Goal: Task Accomplishment & Management: Use online tool/utility

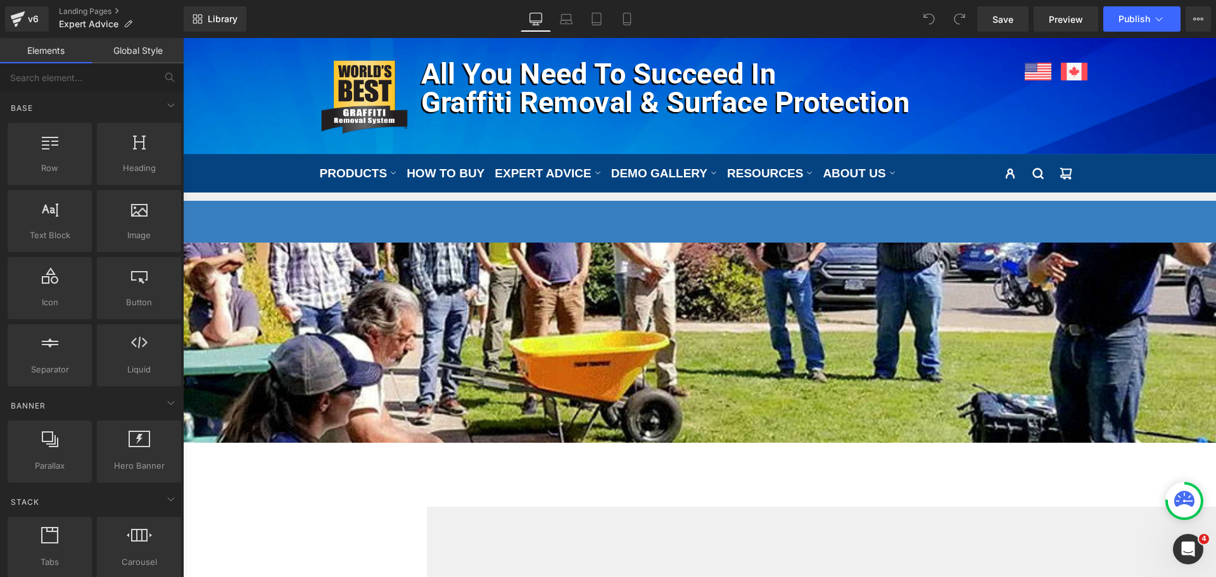
scroll to position [190, 0]
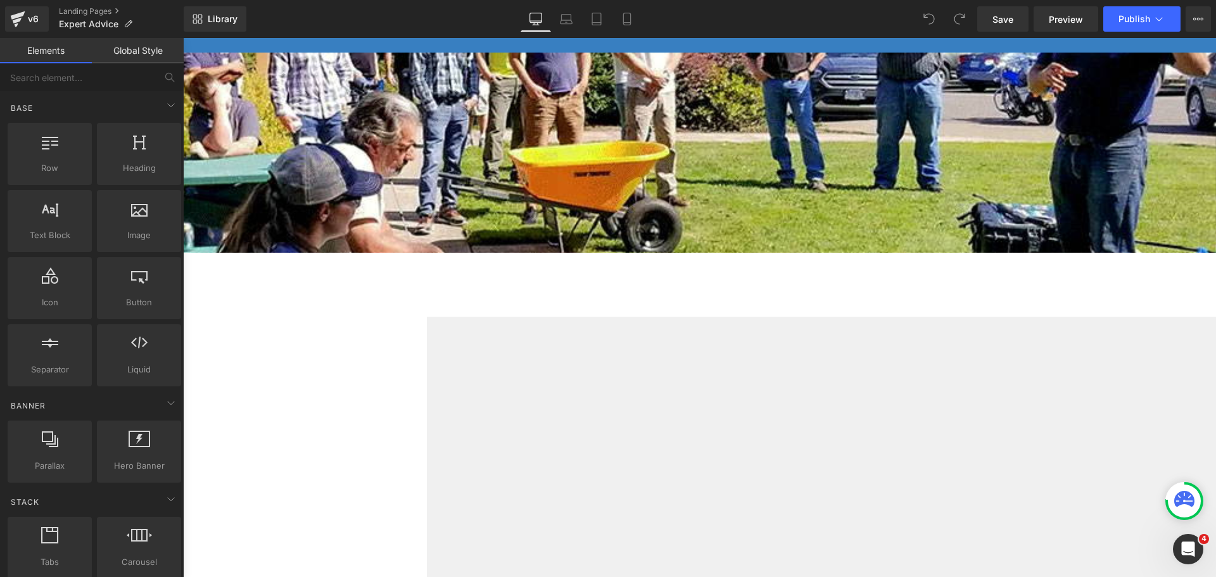
click at [427, 308] on div "Liquid" at bounding box center [47, 308] width 760 height 0
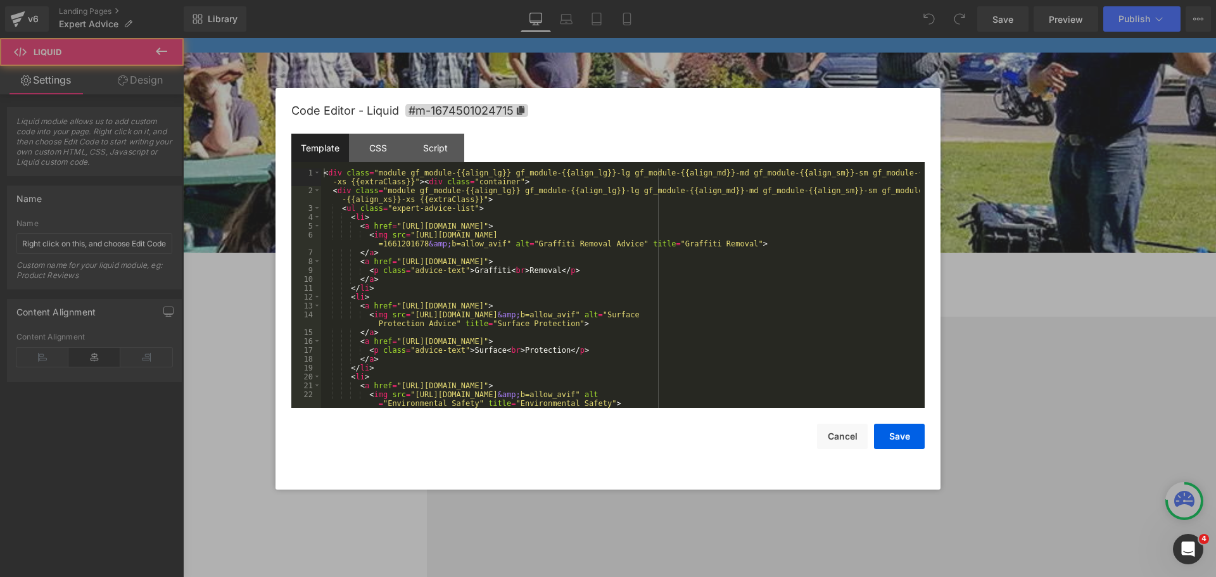
click at [427, 308] on div "Liquid" at bounding box center [47, 308] width 760 height 0
click at [391, 141] on div "CSS" at bounding box center [378, 148] width 58 height 29
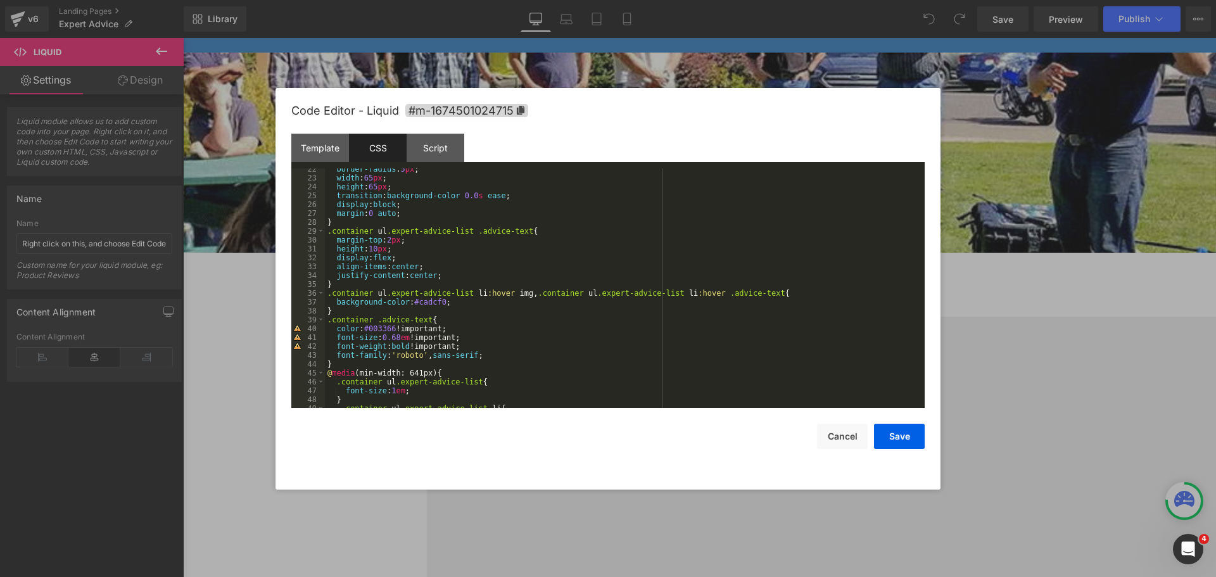
scroll to position [228, 0]
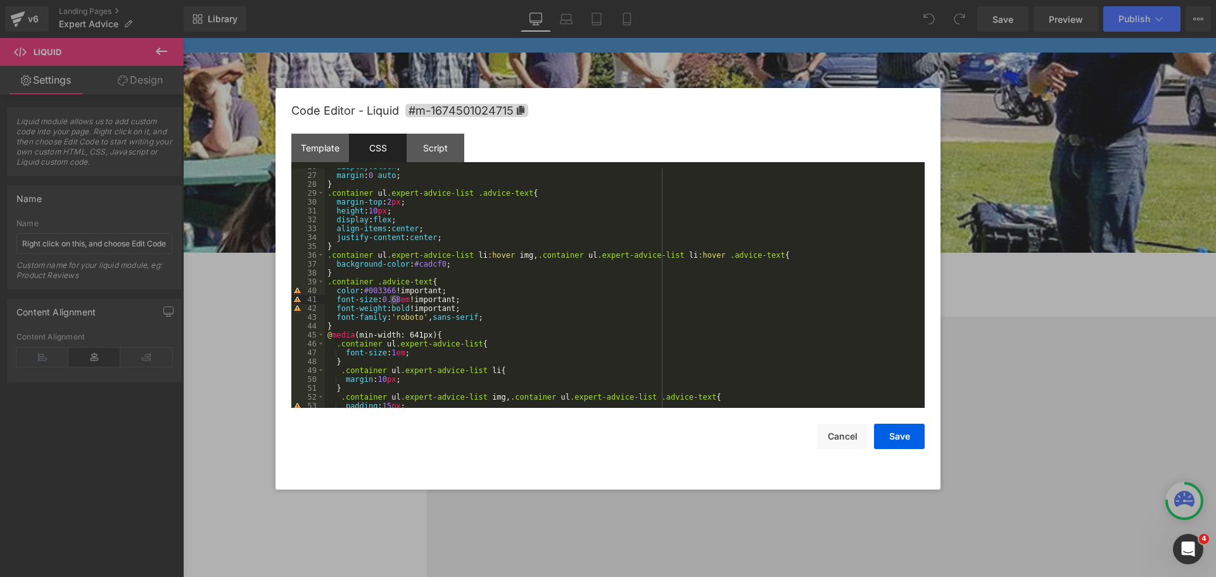
drag, startPoint x: 390, startPoint y: 298, endPoint x: 400, endPoint y: 298, distance: 10.2
click at [400, 298] on div "display : block ; margin : 0 auto ; } .container ul .expert-advice-list .advice…" at bounding box center [622, 290] width 595 height 257
click at [899, 436] on button "Save" at bounding box center [899, 436] width 51 height 25
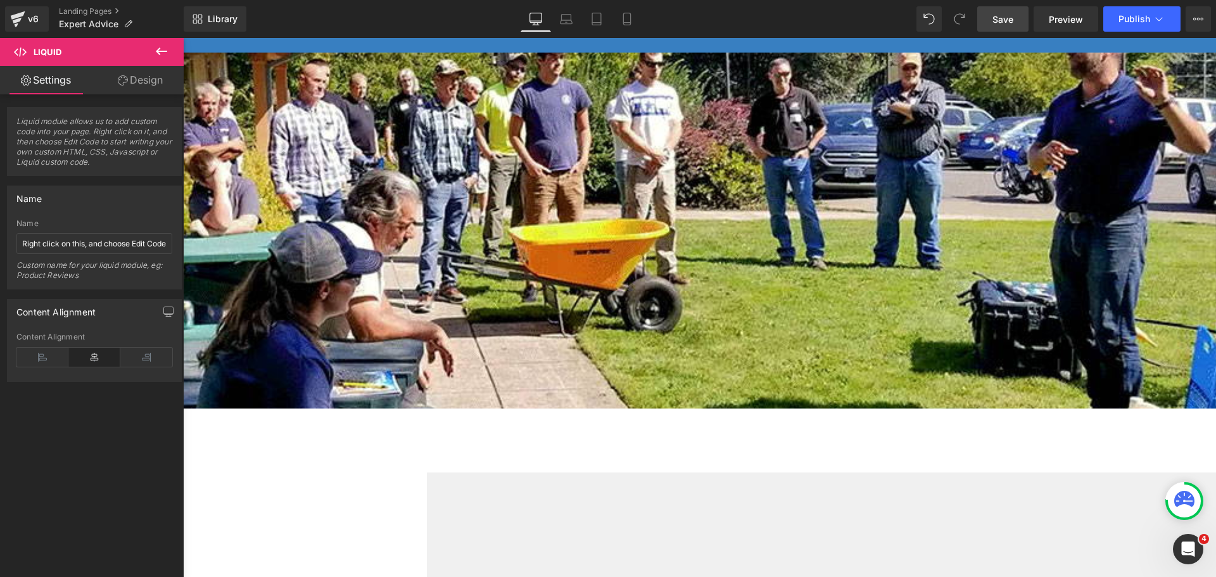
click at [1015, 29] on link "Save" at bounding box center [1002, 18] width 51 height 25
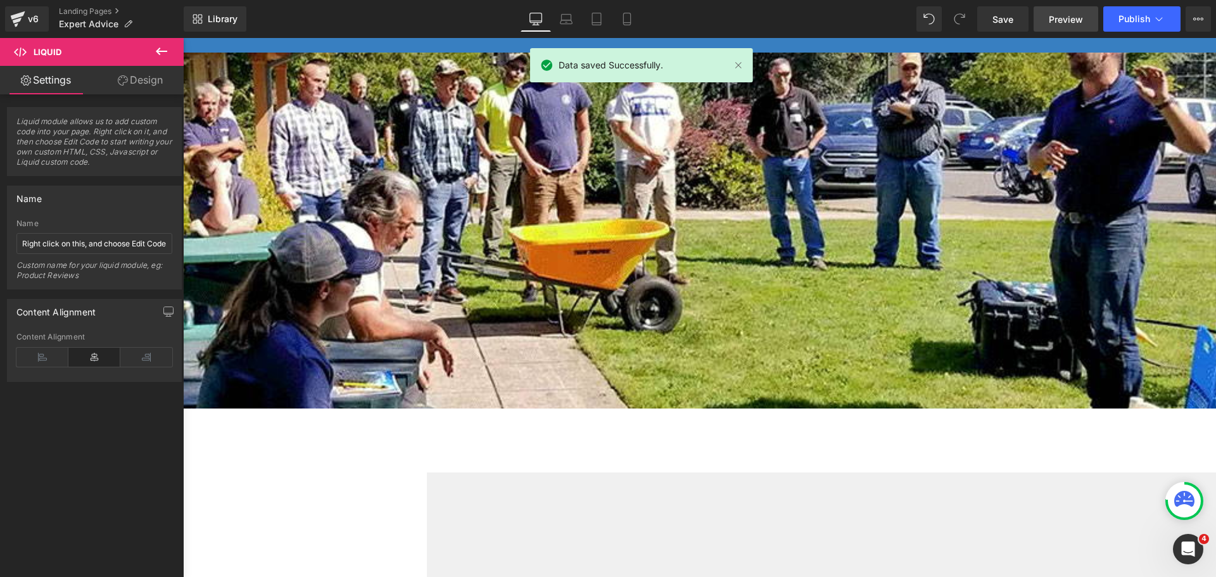
click at [1055, 13] on span "Preview" at bounding box center [1066, 19] width 34 height 13
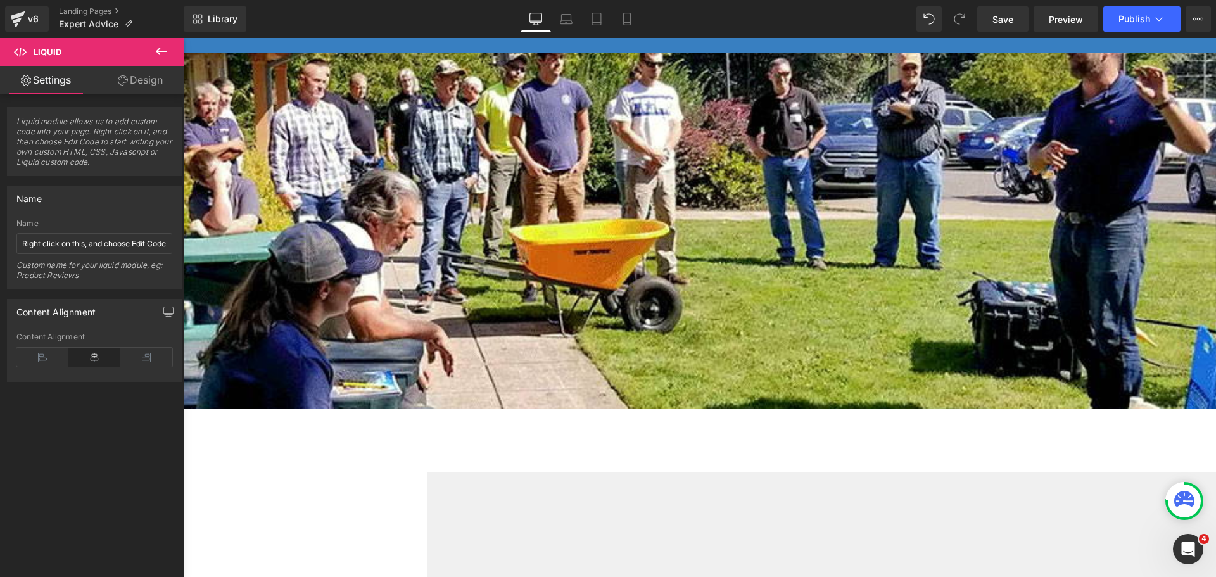
click at [427, 464] on div "Liquid" at bounding box center [47, 464] width 760 height 0
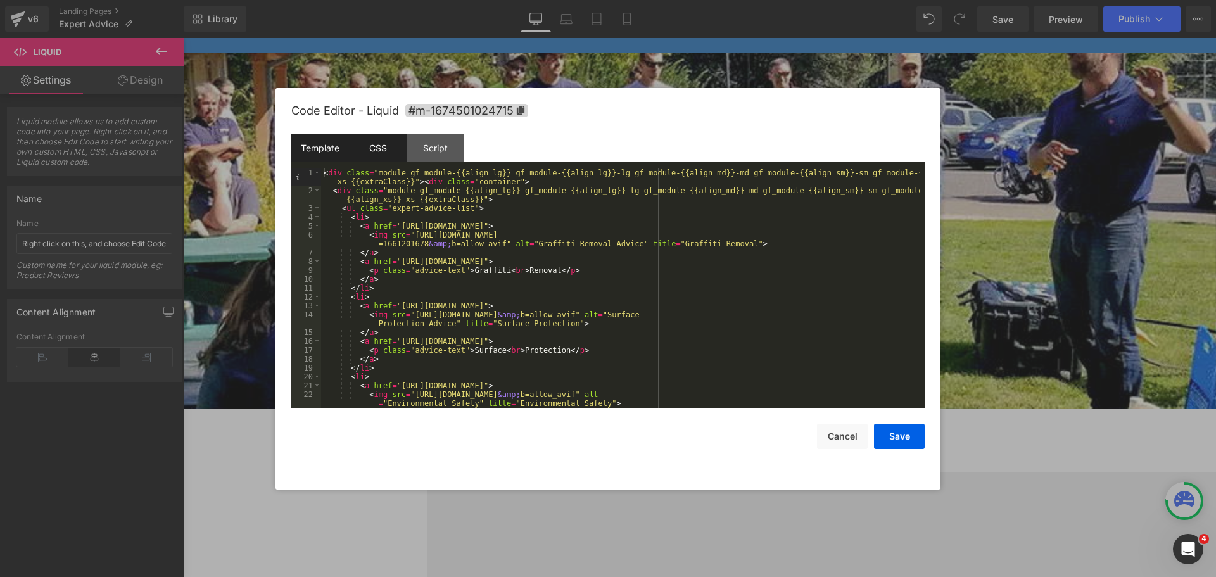
click at [376, 155] on div "CSS" at bounding box center [378, 148] width 58 height 29
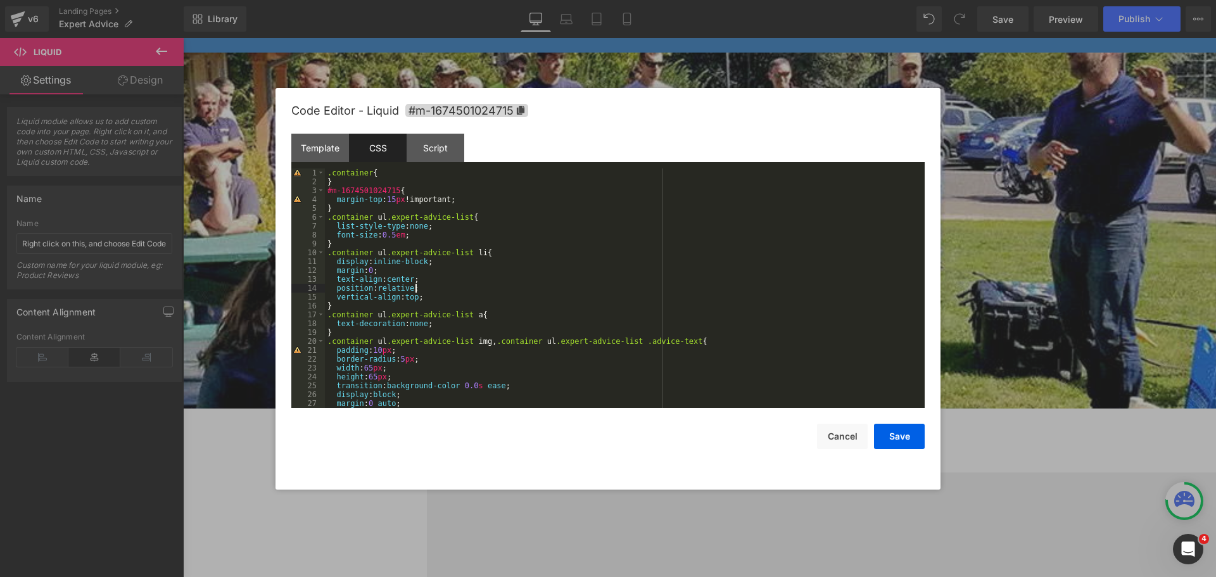
click at [519, 285] on div ".container { } #m-1674501024715 { margin-top : 15 px !important; } .container u…" at bounding box center [622, 296] width 595 height 257
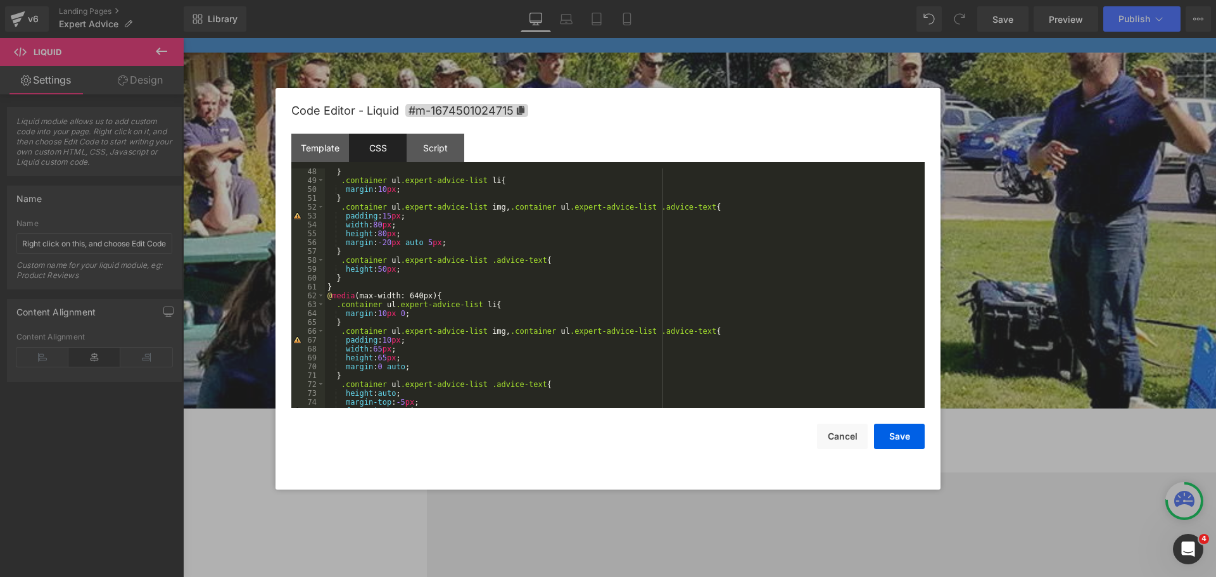
scroll to position [570, 0]
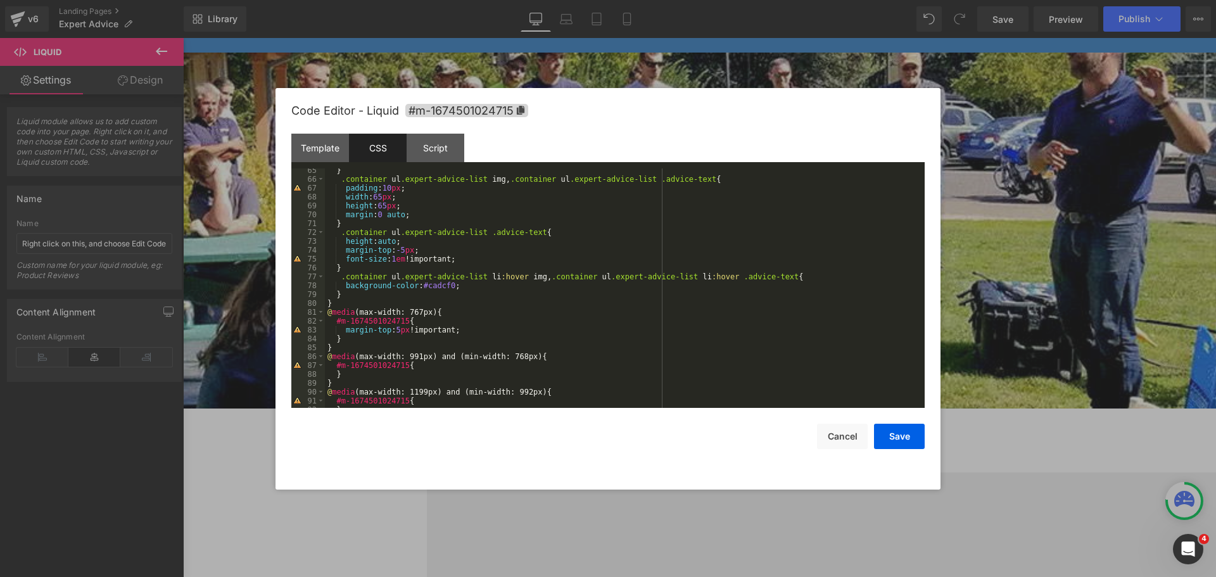
click at [393, 255] on div "} .container ul .expert-advice-list img , .container ul .expert-advice-list .ad…" at bounding box center [622, 294] width 595 height 257
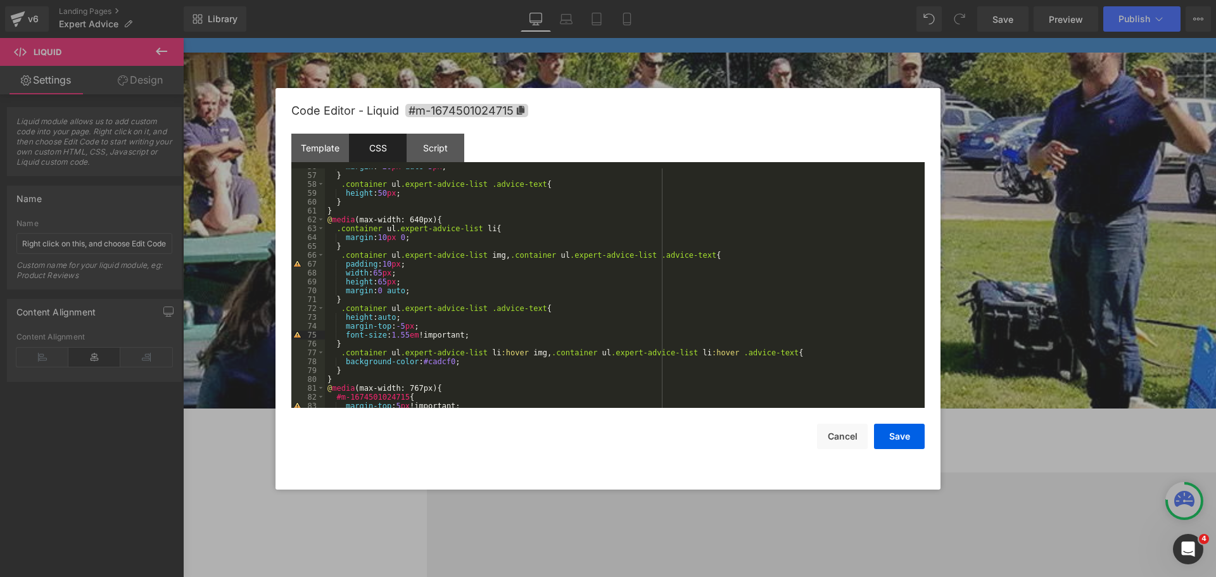
scroll to position [532, 0]
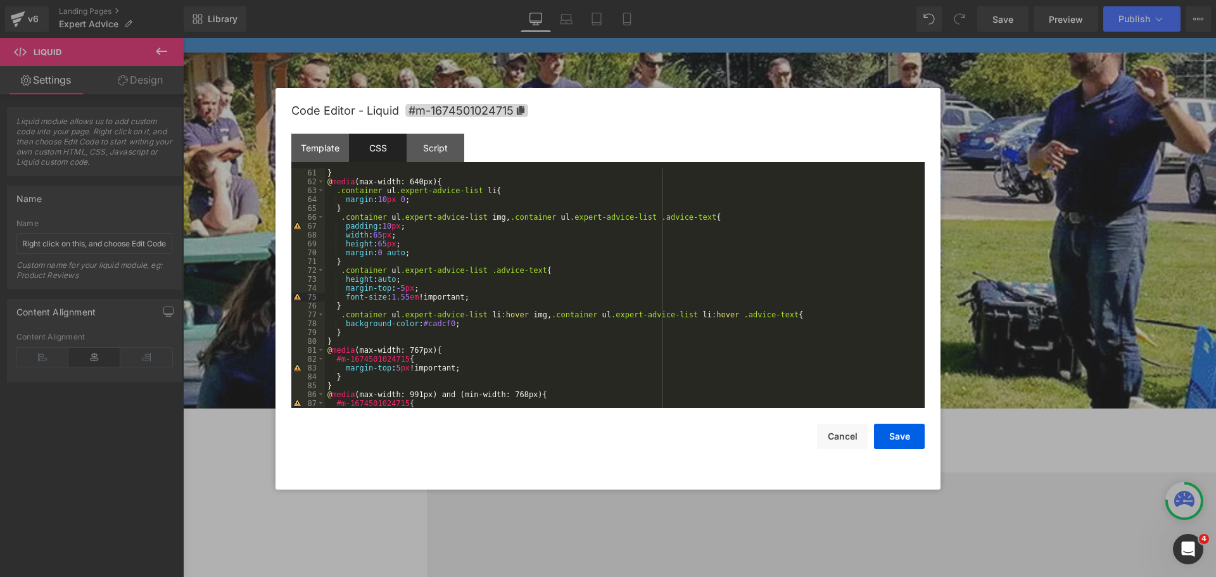
click at [475, 295] on div "} @ media (max-width: 640px) { .container ul .expert-advice-list li { margin : …" at bounding box center [622, 296] width 595 height 257
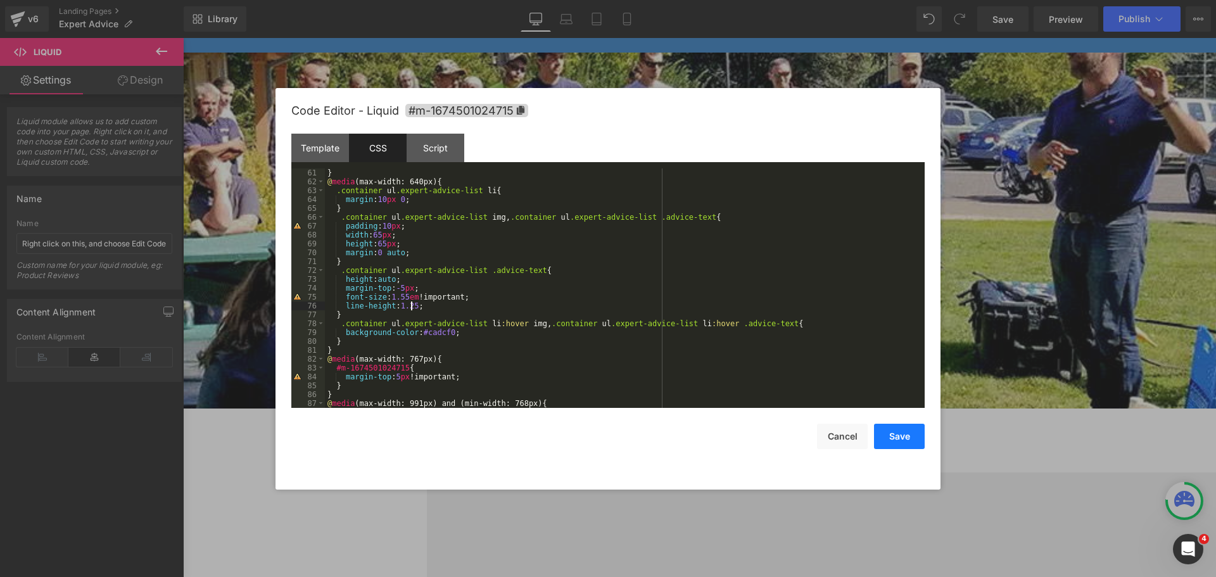
click at [900, 432] on button "Save" at bounding box center [899, 436] width 51 height 25
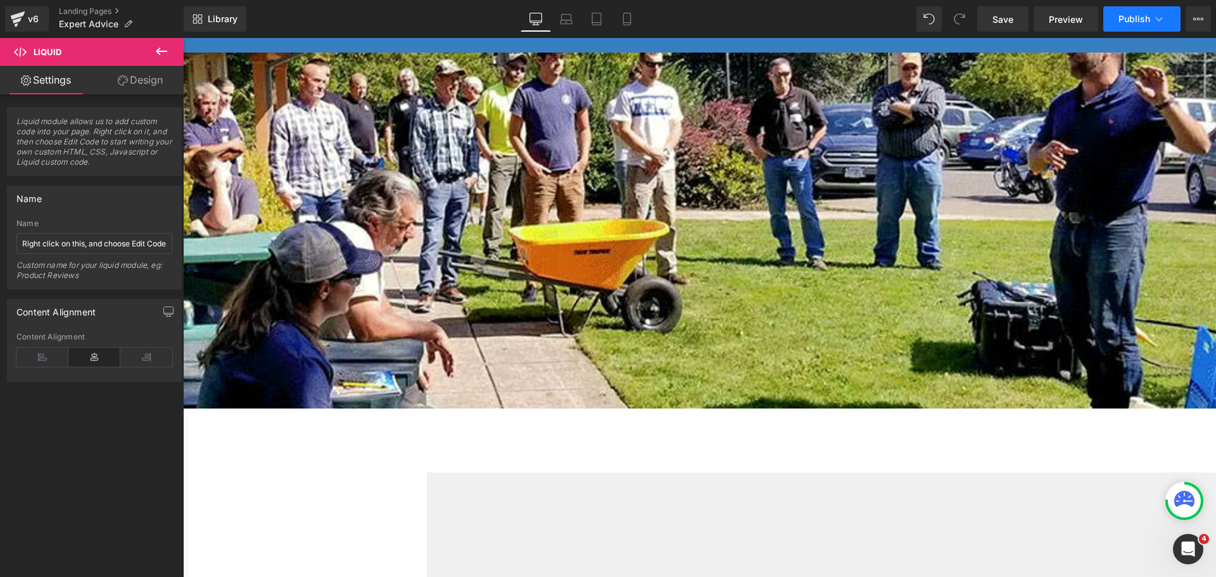
drag, startPoint x: 1001, startPoint y: 20, endPoint x: 1157, endPoint y: 16, distance: 156.5
click at [1001, 20] on span "Save" at bounding box center [1002, 19] width 21 height 13
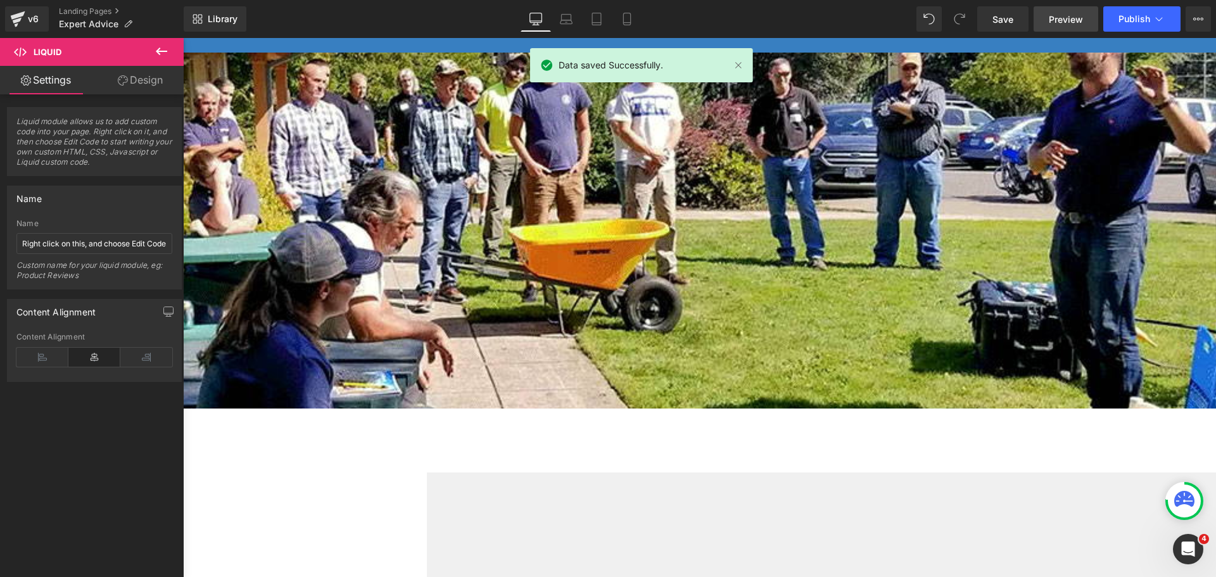
click at [1060, 24] on span "Preview" at bounding box center [1066, 19] width 34 height 13
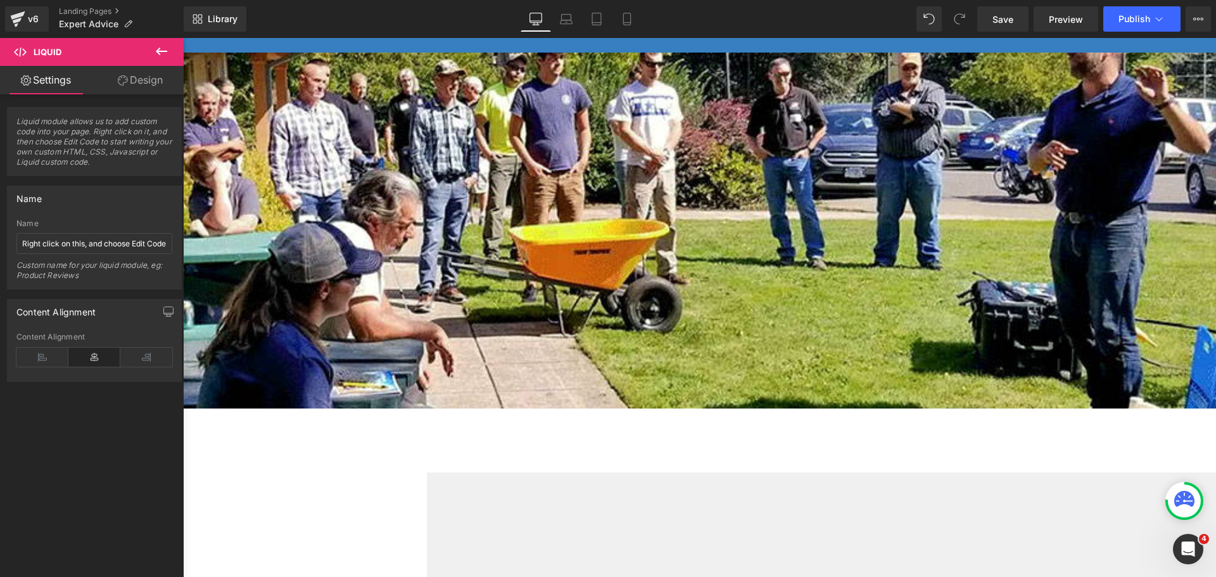
click at [427, 464] on div "Liquid" at bounding box center [47, 464] width 760 height 0
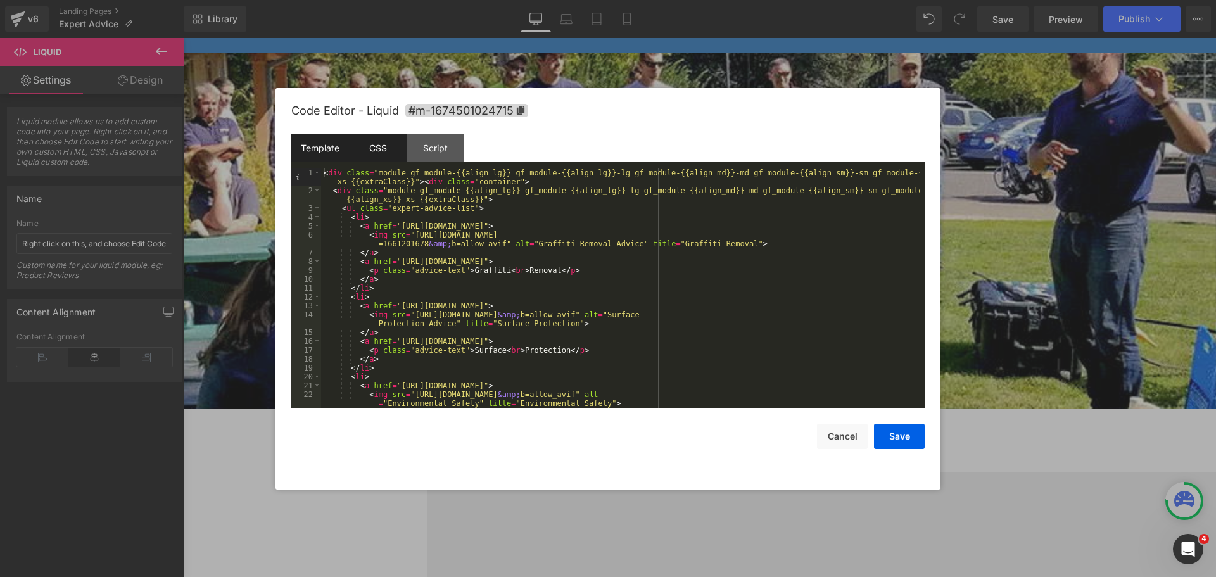
click at [364, 138] on div "CSS" at bounding box center [378, 148] width 58 height 29
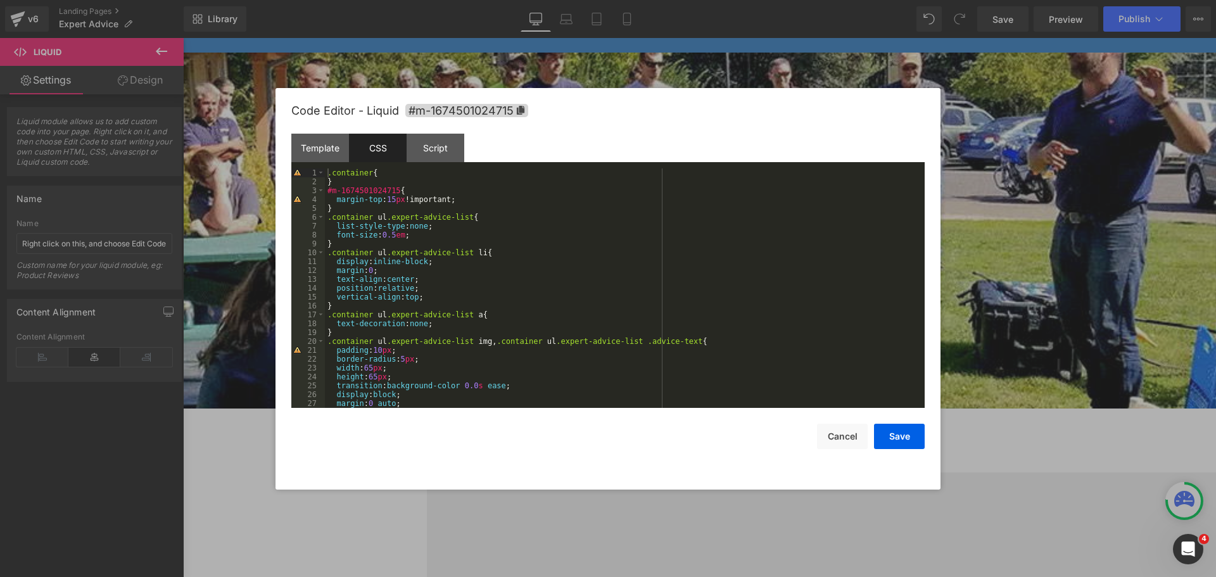
click at [557, 298] on div ".container { } #m-1674501024715 { margin-top : 15 px !important; } .container u…" at bounding box center [622, 296] width 595 height 257
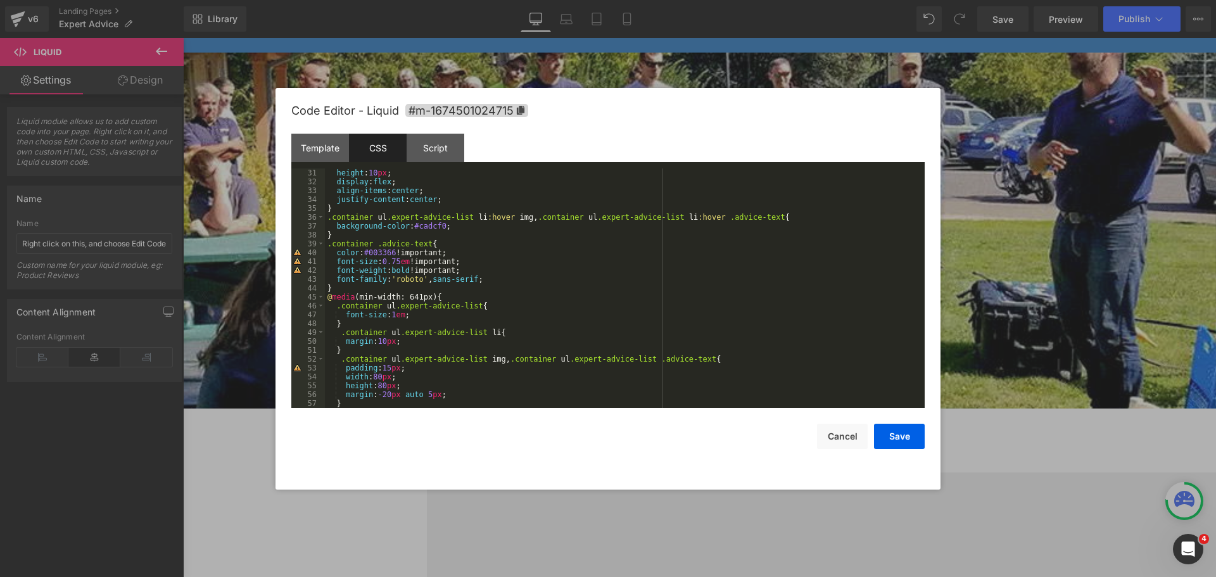
scroll to position [304, 0]
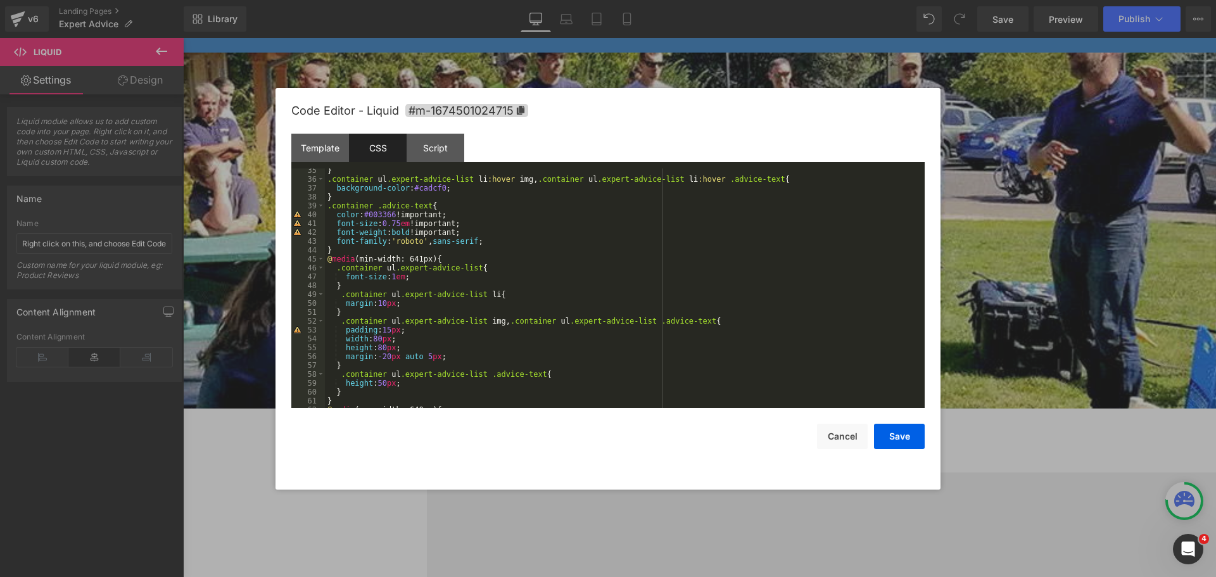
click at [453, 355] on div "} .container ul .expert-advice-list li :[PERSON_NAME] , .container ul .expert-a…" at bounding box center [622, 294] width 595 height 257
click at [428, 358] on div "} .container ul .expert-advice-list li :[PERSON_NAME] , .container ul .expert-a…" at bounding box center [622, 294] width 595 height 257
click at [458, 364] on div "} .container ul .expert-advice-list li :[PERSON_NAME] , .container ul .expert-a…" at bounding box center [622, 294] width 595 height 257
click at [461, 360] on div "} .container ul .expert-advice-list li :[PERSON_NAME] , .container ul .expert-a…" at bounding box center [622, 294] width 595 height 257
click at [888, 429] on button "Save" at bounding box center [899, 436] width 51 height 25
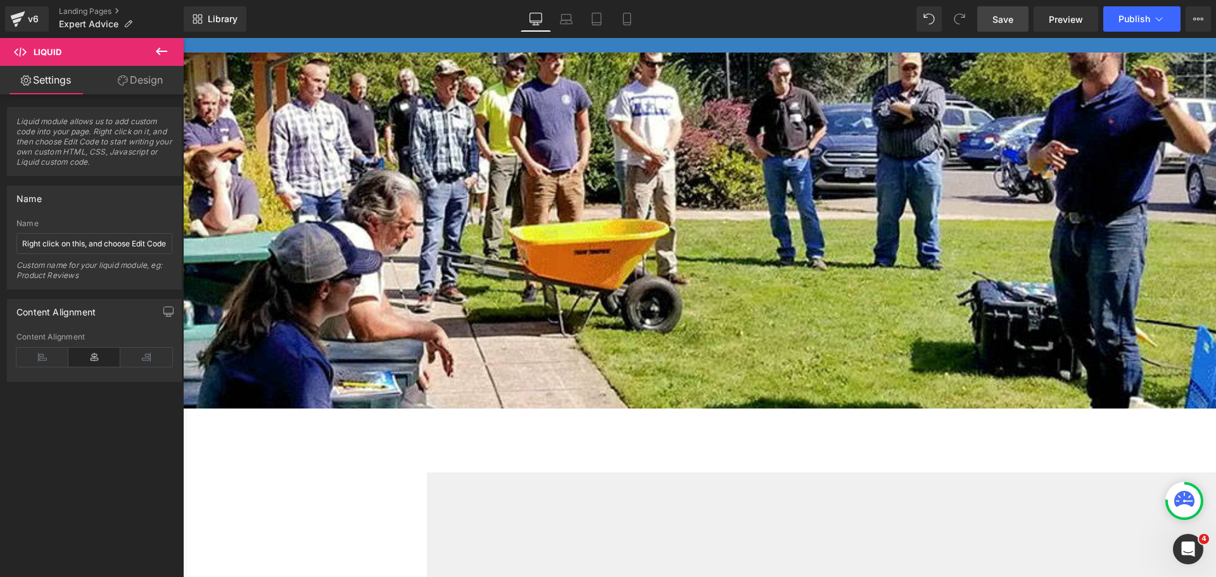
click at [1003, 11] on link "Save" at bounding box center [1002, 18] width 51 height 25
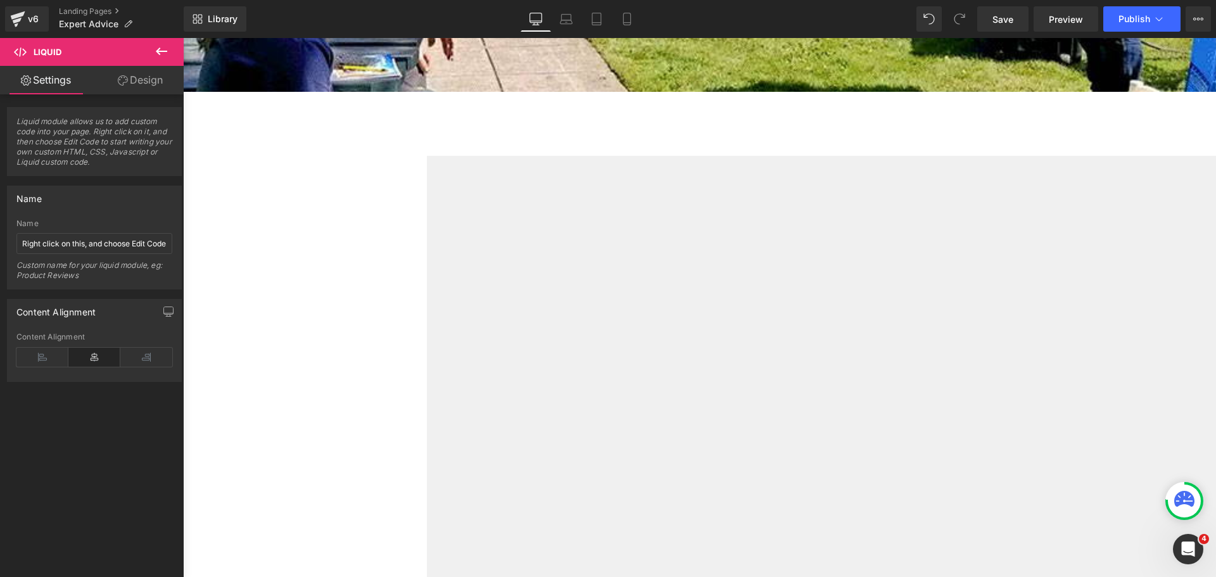
click span "Liquid"
click div "Liquid"
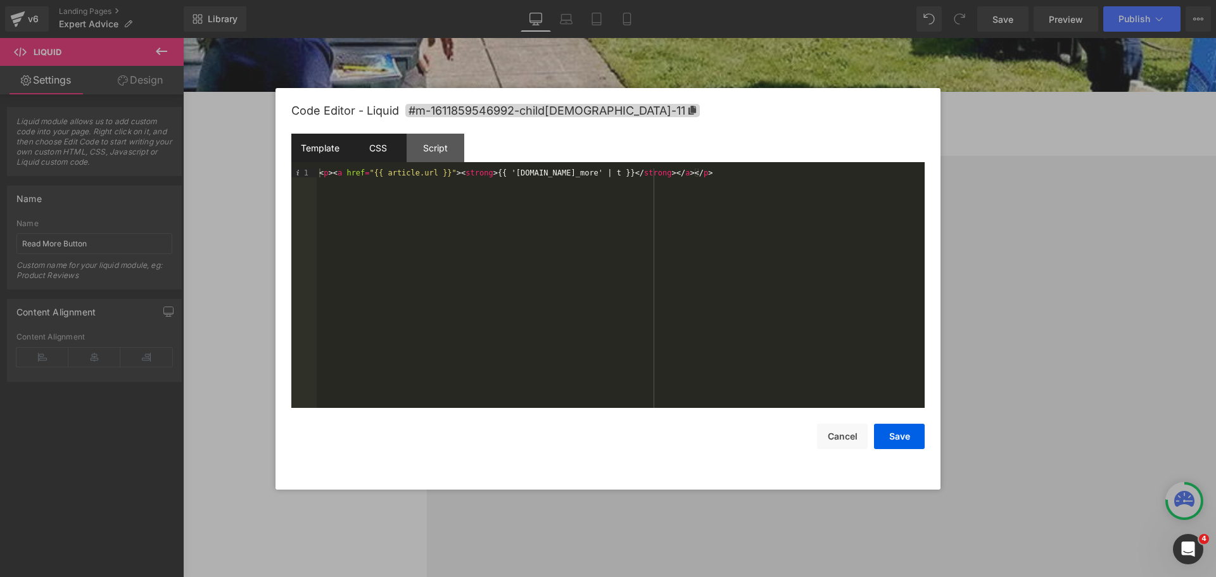
click at [371, 143] on div "CSS" at bounding box center [378, 148] width 58 height 29
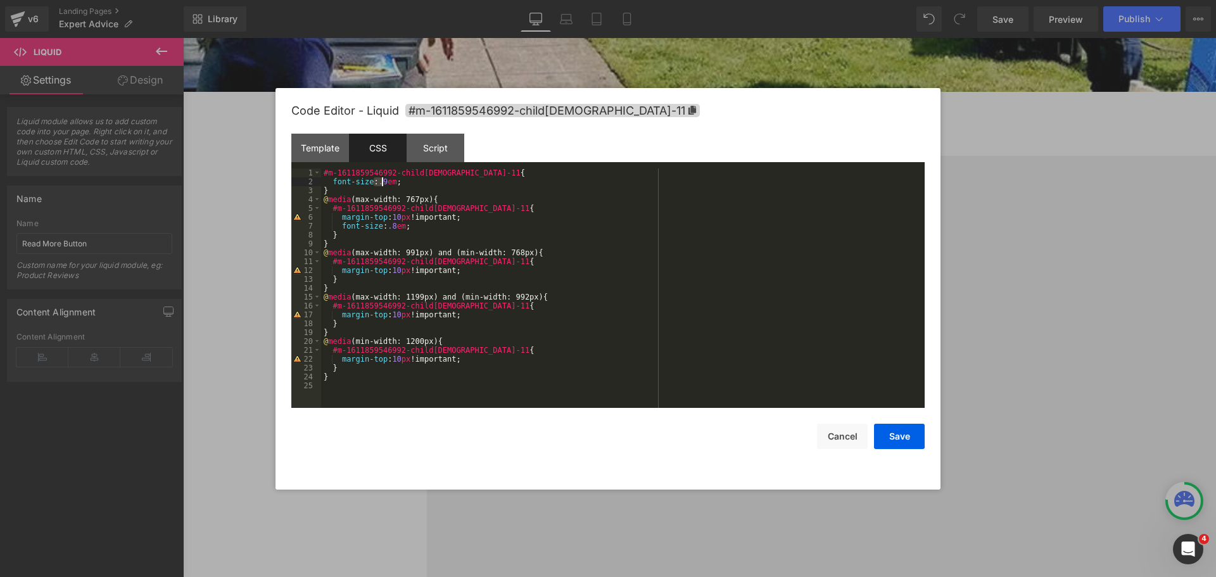
click at [381, 182] on div "#m-1611859546992-child[DEMOGRAPHIC_DATA]-11 { font-size : .9 em ; } @ media (ma…" at bounding box center [623, 296] width 604 height 257
click at [900, 444] on button "Save" at bounding box center [899, 436] width 51 height 25
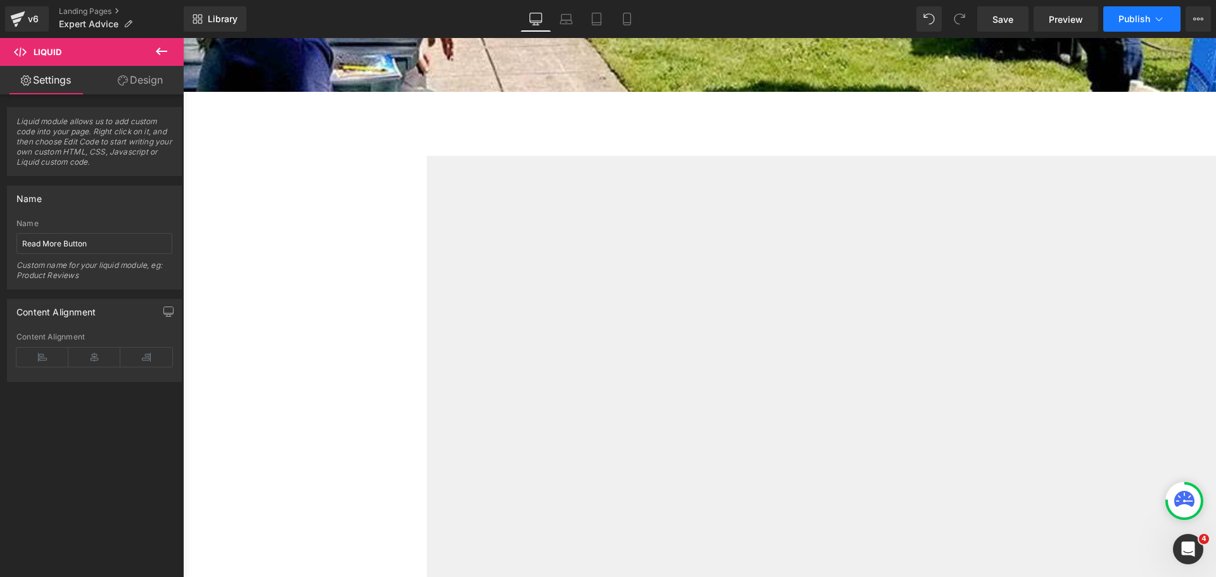
click at [1125, 22] on span "Publish" at bounding box center [1135, 19] width 32 height 10
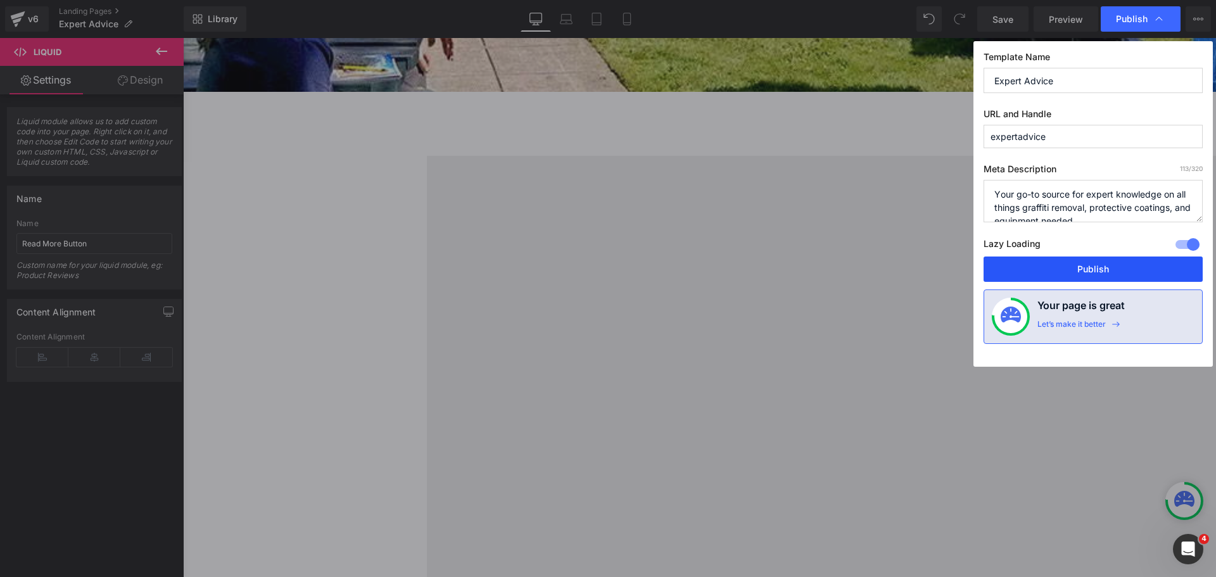
click at [1081, 270] on button "Publish" at bounding box center [1093, 269] width 219 height 25
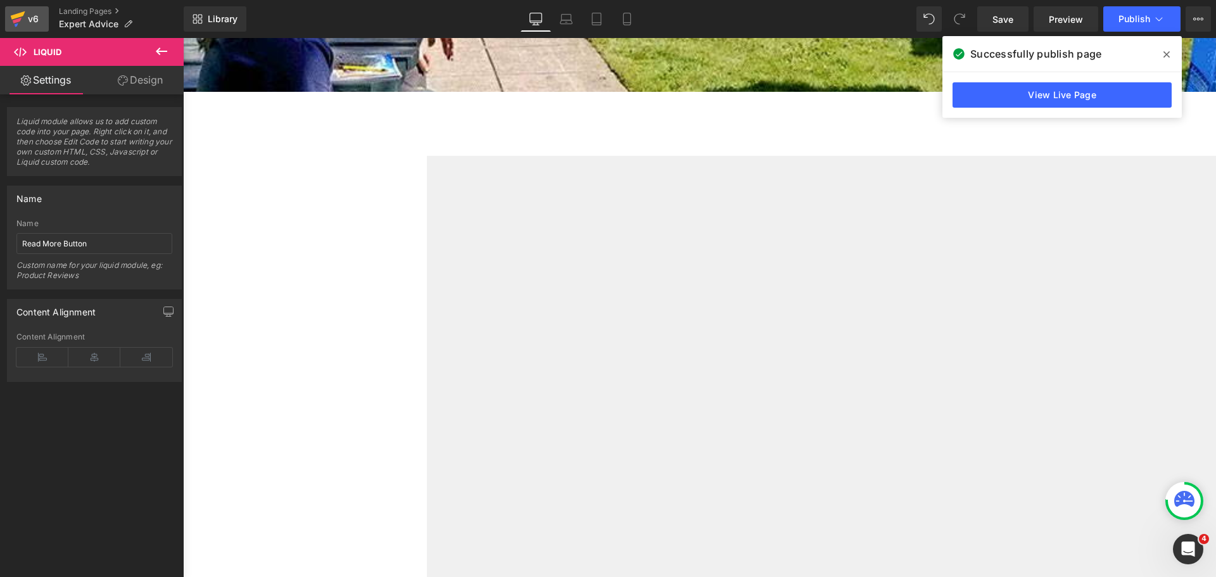
click at [23, 18] on icon at bounding box center [17, 19] width 15 height 32
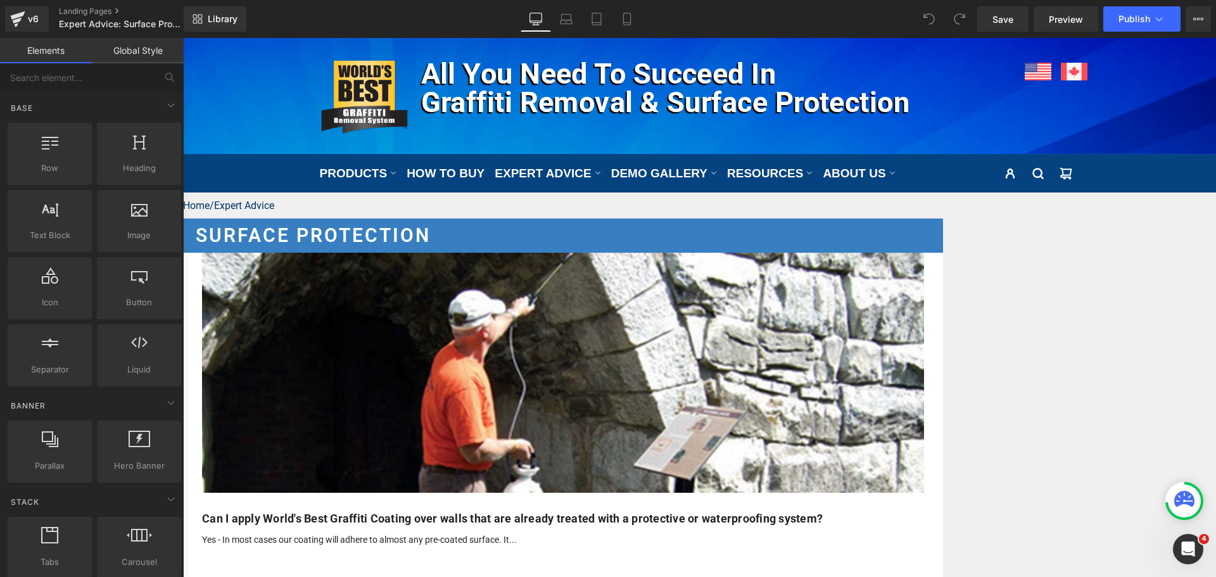
click div "Liquid"
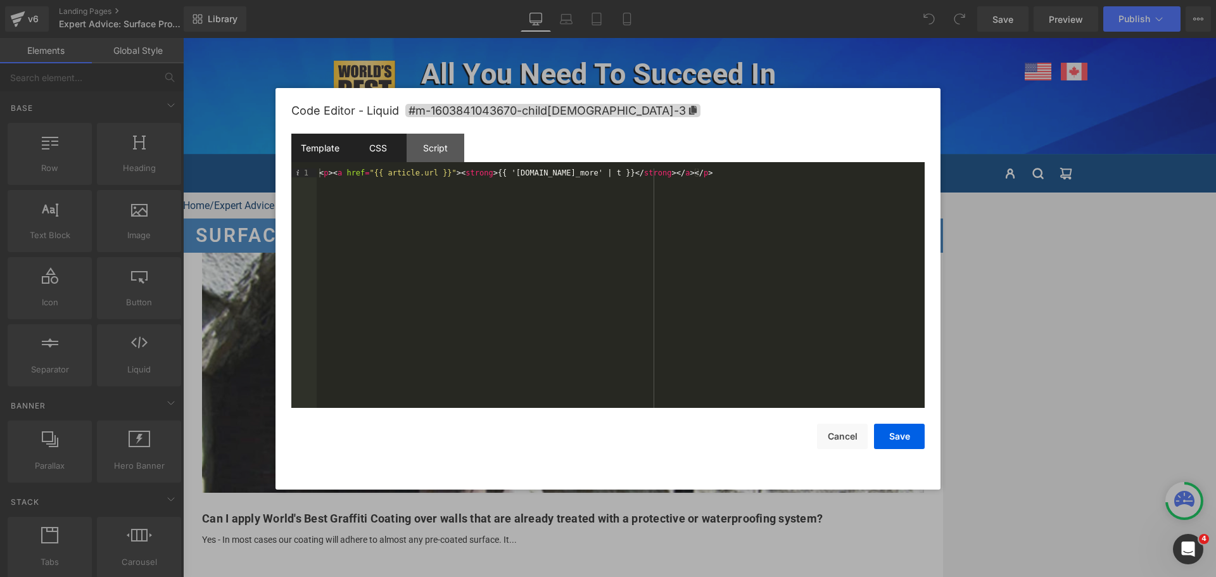
click at [377, 146] on div "CSS" at bounding box center [378, 148] width 58 height 29
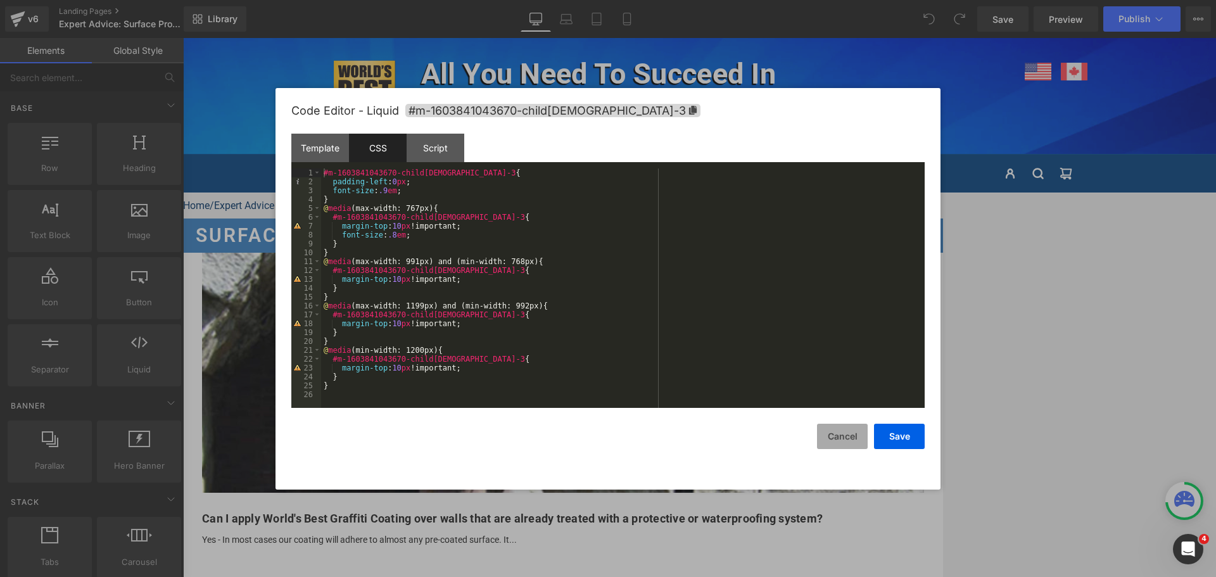
click at [838, 436] on button "Cancel" at bounding box center [842, 436] width 51 height 25
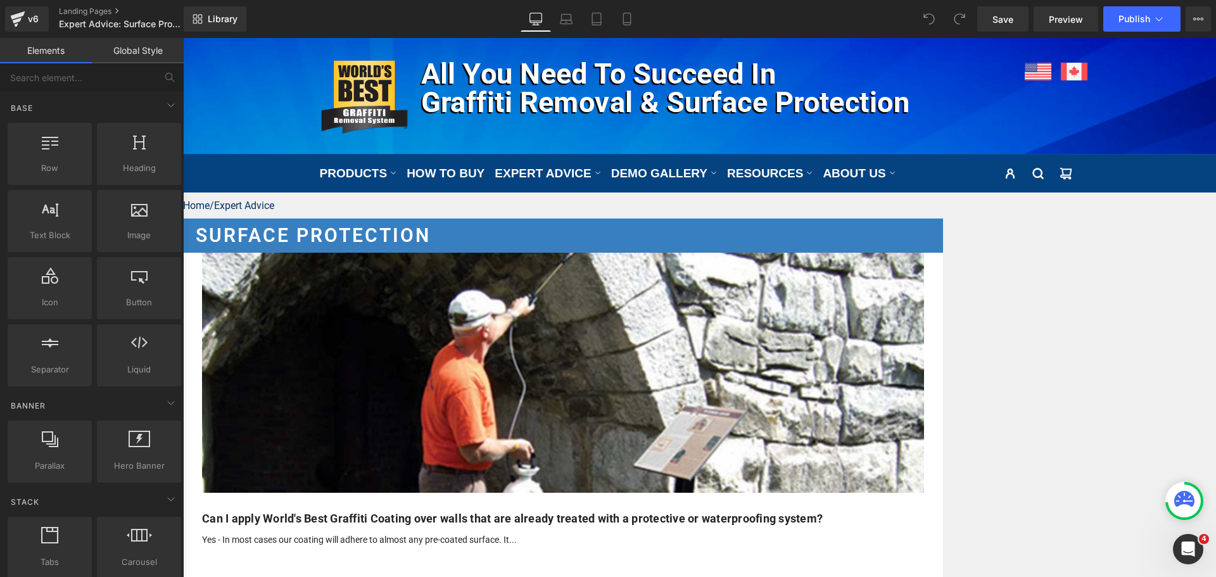
click div "Liquid"
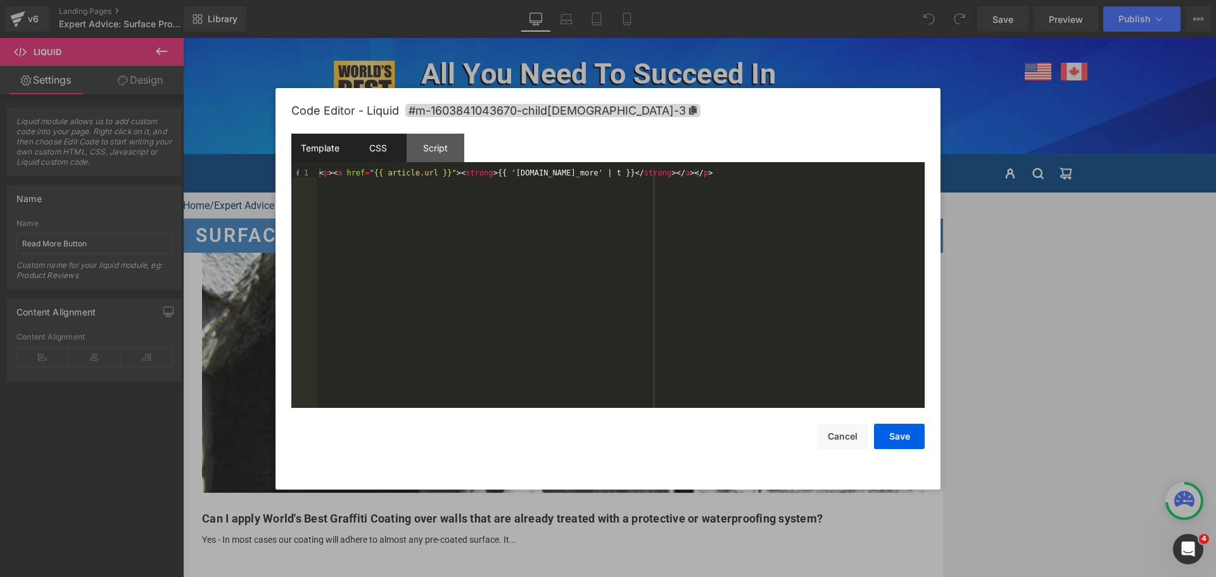
drag, startPoint x: 267, startPoint y: 413, endPoint x: 396, endPoint y: 154, distance: 289.8
click at [403, 210] on div "< p > < a href = "{{ article.url }}" > < strong > {{ 'general.search.read_more'…" at bounding box center [621, 296] width 608 height 257
click at [390, 151] on div "CSS" at bounding box center [378, 148] width 58 height 29
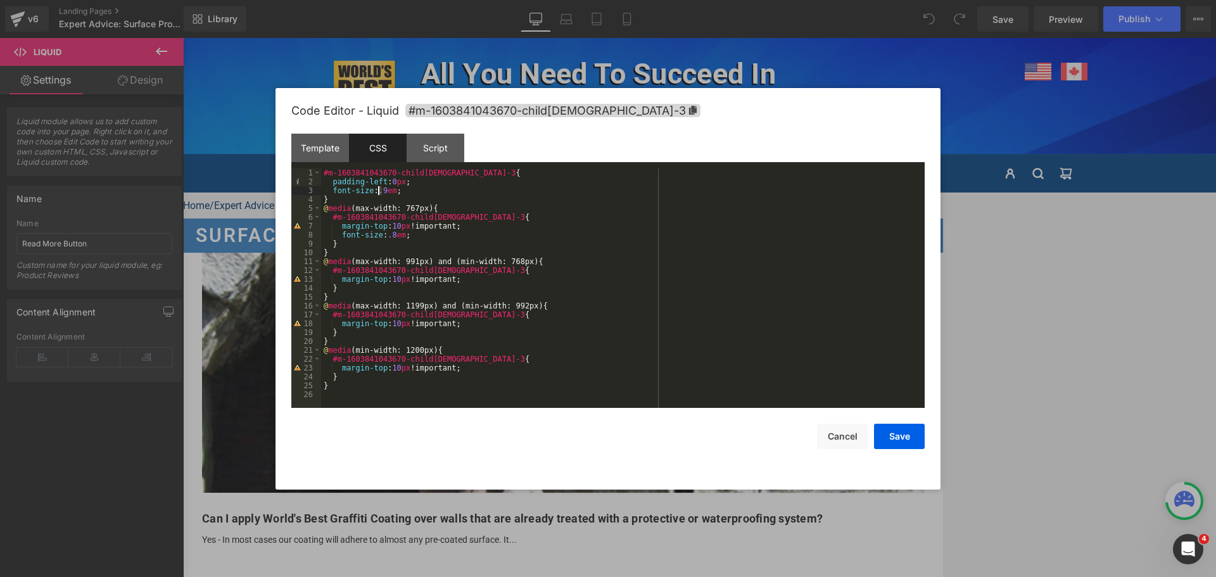
drag, startPoint x: 383, startPoint y: 191, endPoint x: 376, endPoint y: 190, distance: 6.5
click at [376, 190] on div "#m-1603841043670-child1-3 { padding-left : 0 px ; font-size : .9 em ; } @ media…" at bounding box center [623, 296] width 604 height 257
click at [385, 234] on div "#m-1603841043670-child1-3 { padding-left : 0 px ; font-size : 1.1 em ; } @ medi…" at bounding box center [623, 296] width 604 height 257
drag, startPoint x: 879, startPoint y: 428, endPoint x: 763, endPoint y: 293, distance: 178.3
click at [879, 428] on button "Save" at bounding box center [899, 436] width 51 height 25
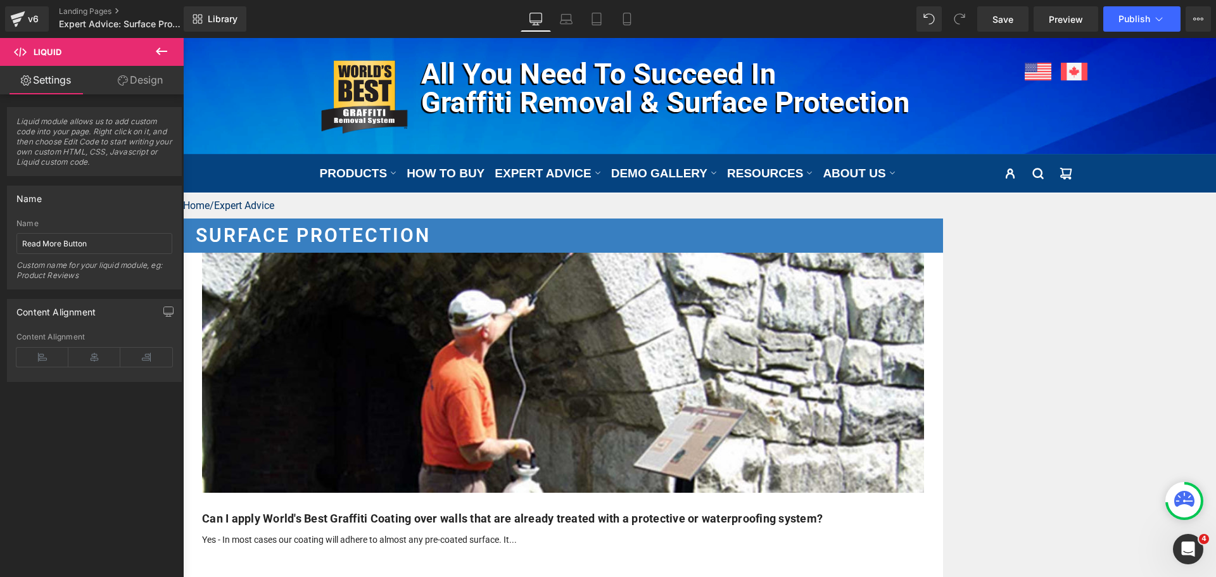
click at [1127, 32] on div "Library Desktop Desktop Laptop Tablet Mobile Save Preview Publish Scheduled Vie…" at bounding box center [700, 19] width 1032 height 38
click at [1128, 21] on span "Publish" at bounding box center [1135, 19] width 32 height 10
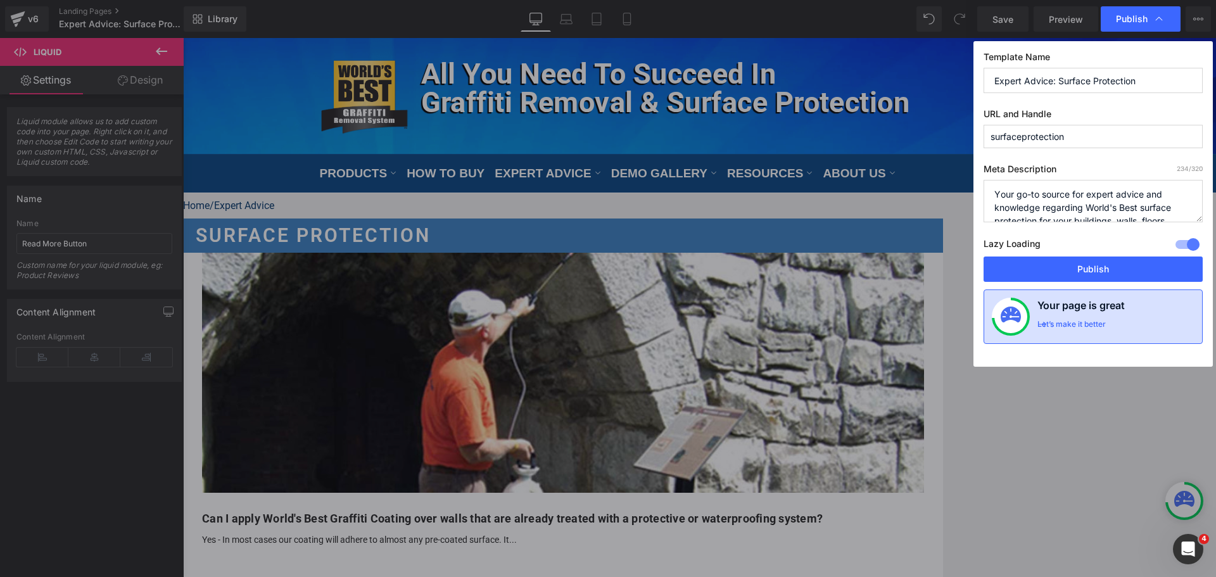
click at [1105, 310] on h4 "Your page is great" at bounding box center [1080, 309] width 87 height 22
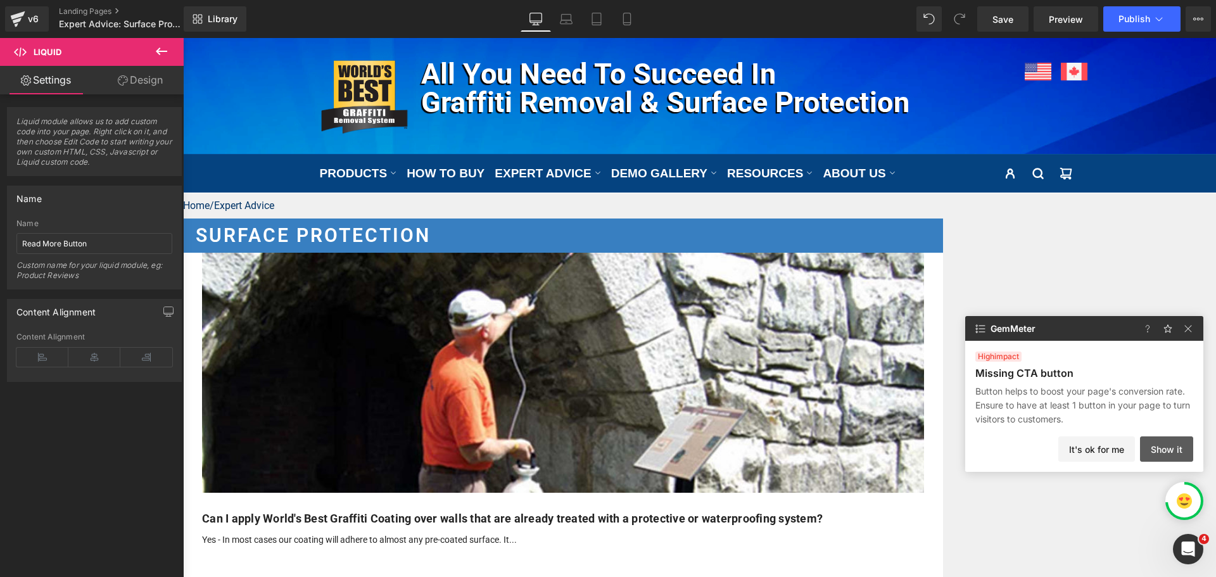
click at [1172, 444] on button "Show it" at bounding box center [1166, 448] width 53 height 25
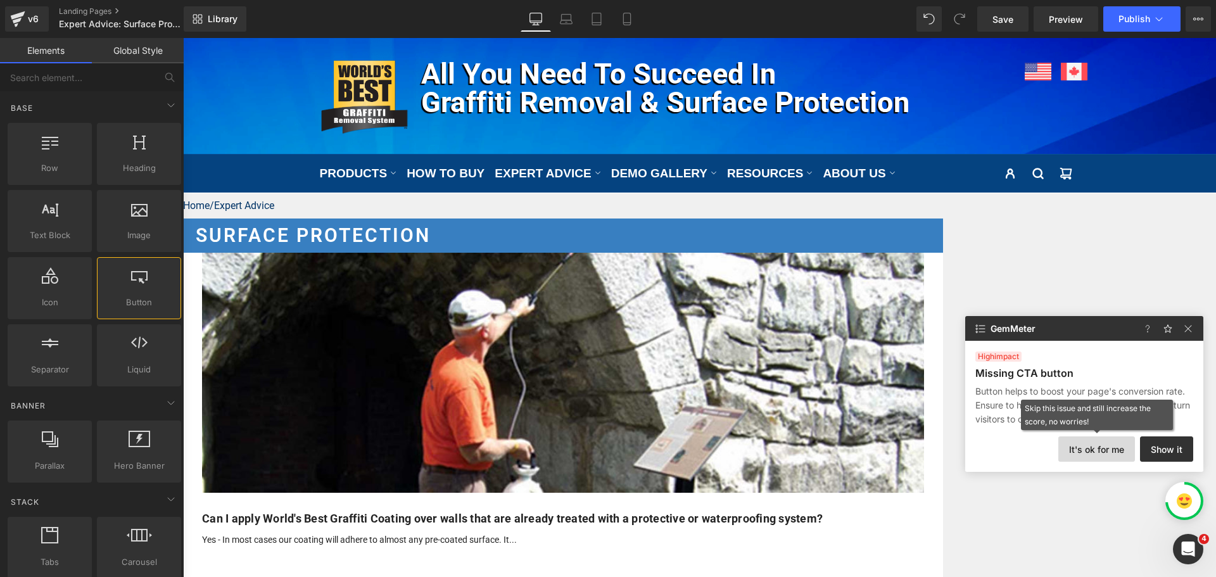
click at [1108, 445] on button "It's ok for me" at bounding box center [1096, 448] width 77 height 25
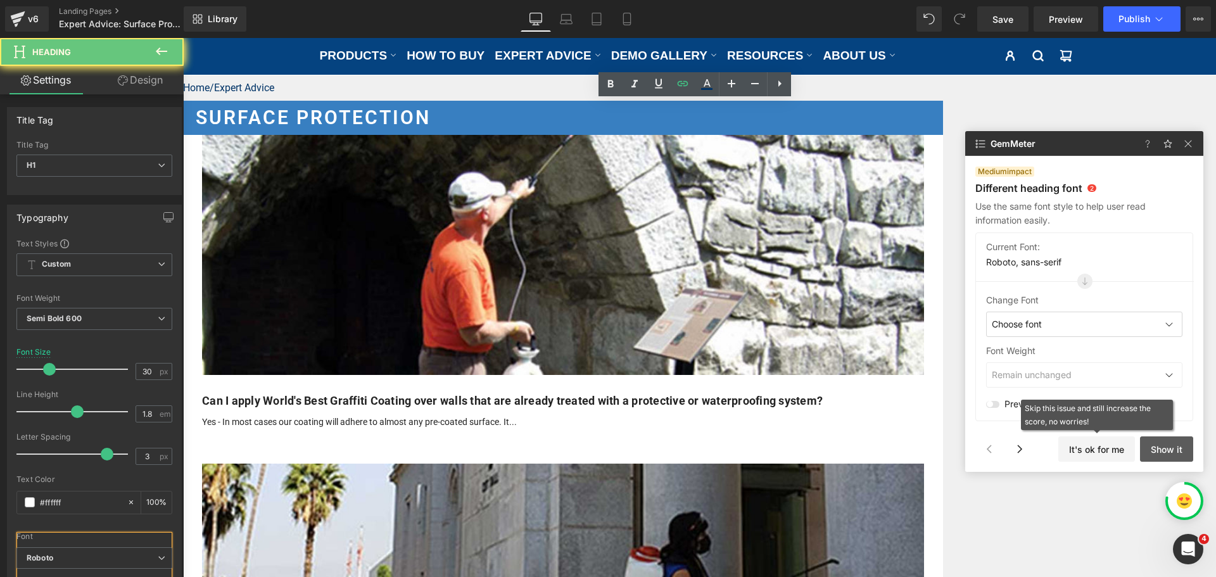
scroll to position [406, 0]
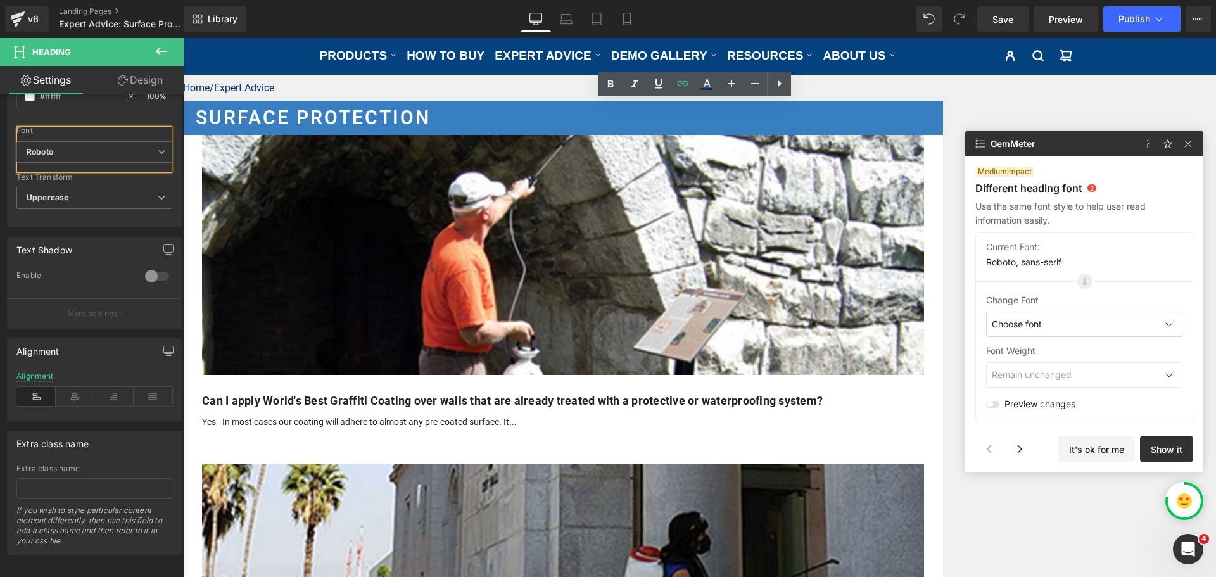
click at [1094, 323] on div "Choose font" at bounding box center [1084, 324] width 196 height 25
click at [1036, 377] on div "Roboto" at bounding box center [1057, 377] width 142 height 25
click at [1036, 377] on span "Remain unchanged" at bounding box center [1032, 375] width 80 height 13
click at [1109, 377] on div "Remain unchanged" at bounding box center [1084, 374] width 196 height 25
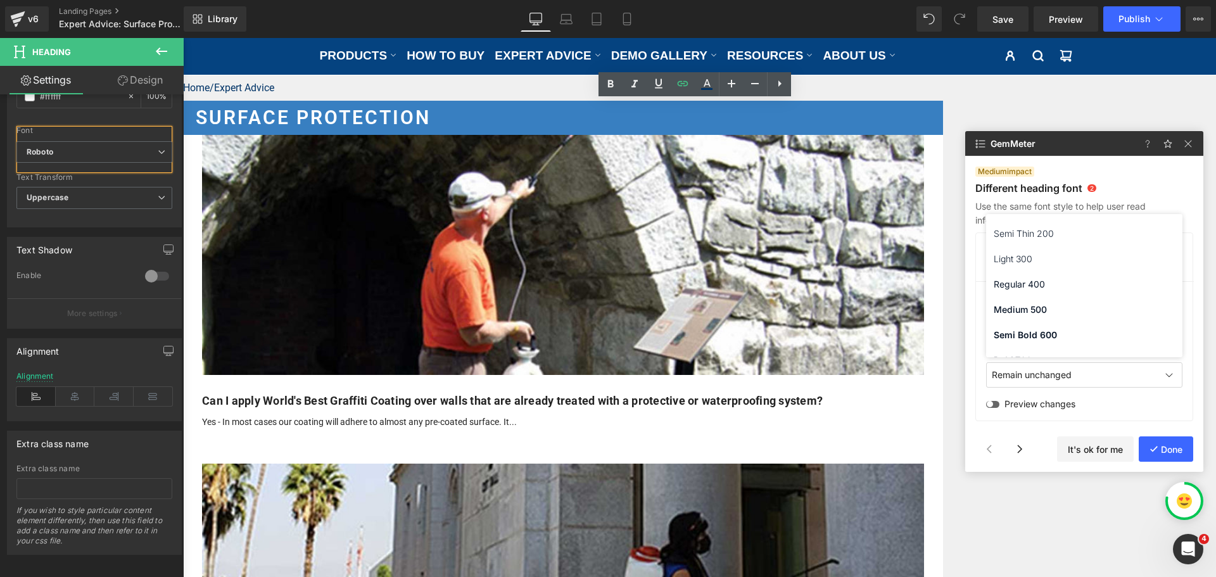
scroll to position [63, 0]
click at [1055, 317] on div "Semi Bold 600" at bounding box center [1084, 315] width 196 height 25
click at [1043, 372] on span "Semi Bold 600" at bounding box center [1022, 375] width 61 height 13
click at [1036, 313] on div "Semi Bold 600" at bounding box center [1084, 315] width 196 height 25
click at [1061, 379] on div "Semi Bold 600" at bounding box center [1084, 374] width 196 height 25
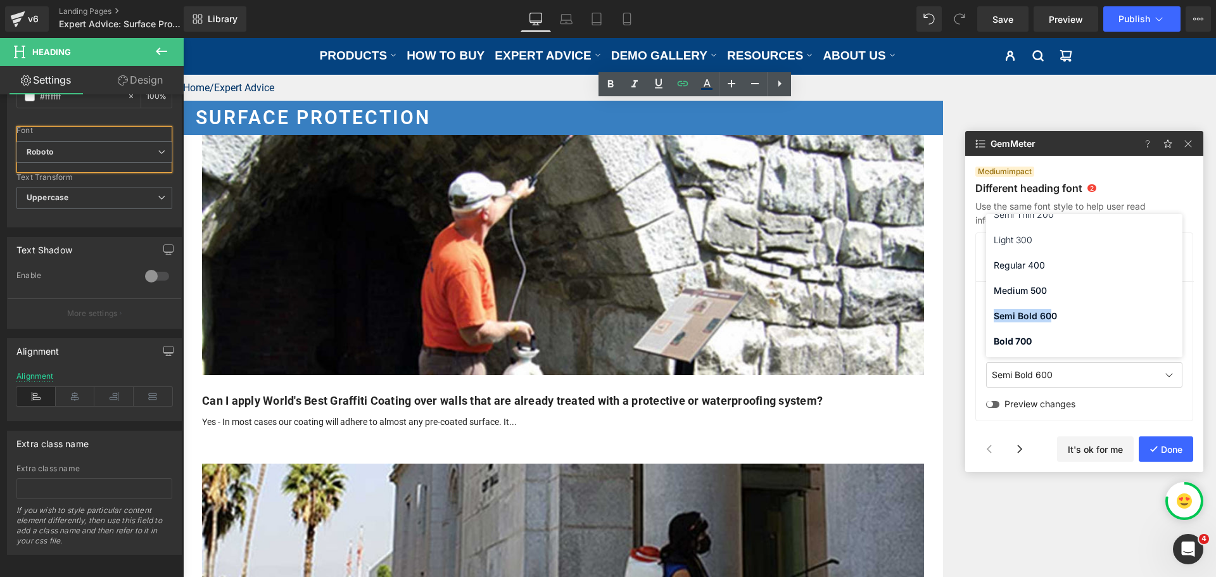
click at [1049, 304] on div "Remain unchanged Thin 100 Semi Thin 200 Light 300 Regular 400 Medium 500 Semi B…" at bounding box center [1084, 285] width 196 height 143
click at [1153, 400] on div "Preview changes" at bounding box center [1084, 404] width 196 height 18
click at [1157, 449] on button "Done" at bounding box center [1166, 448] width 54 height 25
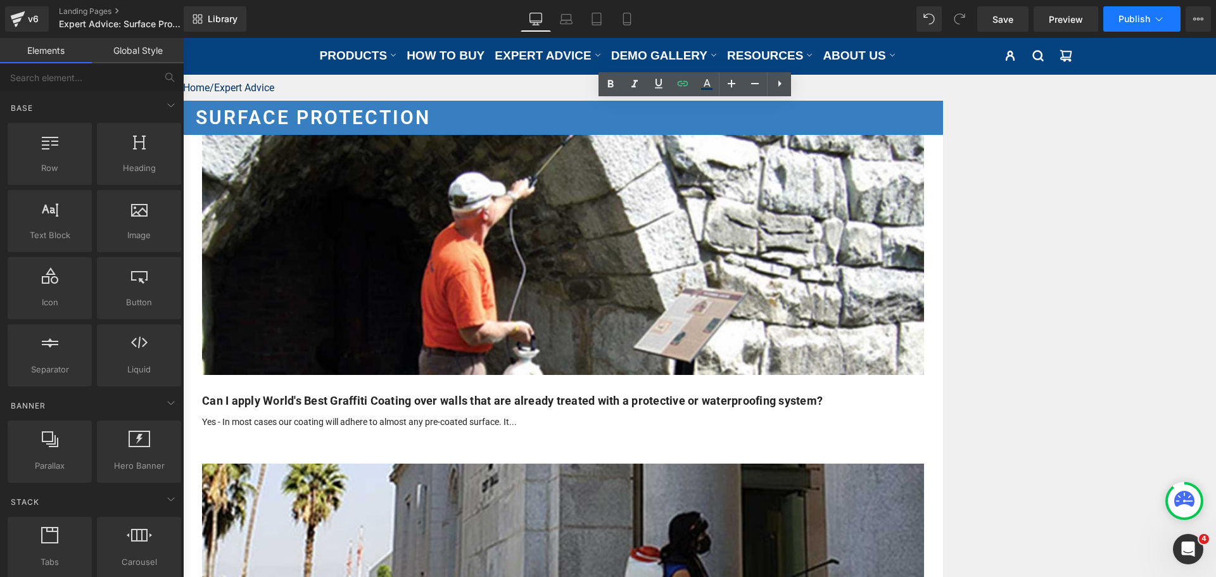
click at [1138, 13] on button "Publish" at bounding box center [1141, 18] width 77 height 25
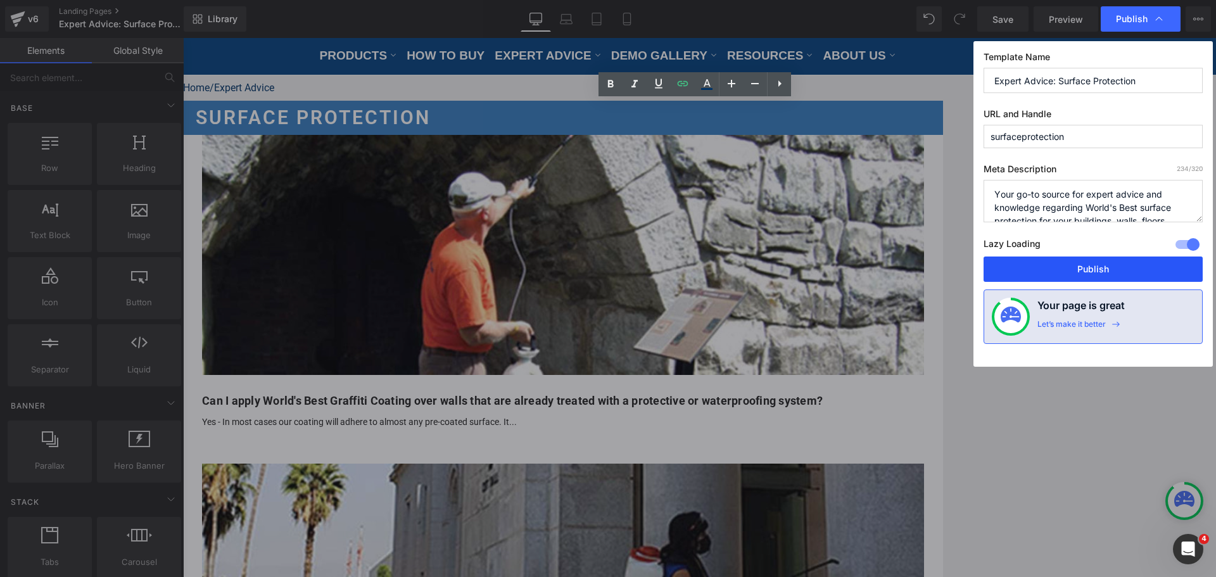
click at [1106, 267] on button "Publish" at bounding box center [1093, 269] width 219 height 25
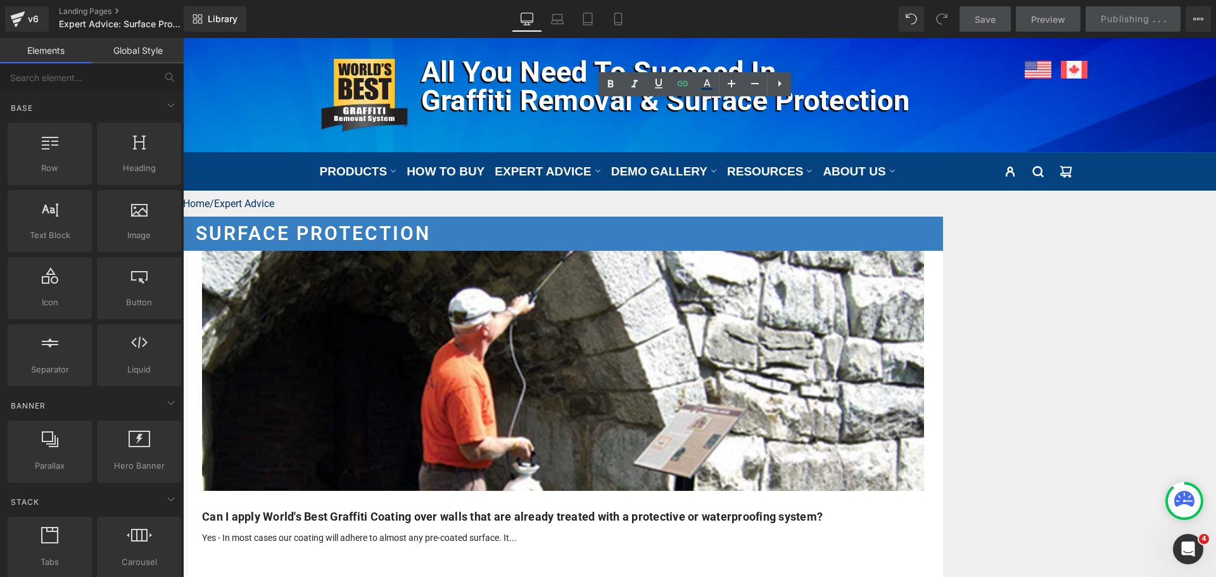
scroll to position [0, 0]
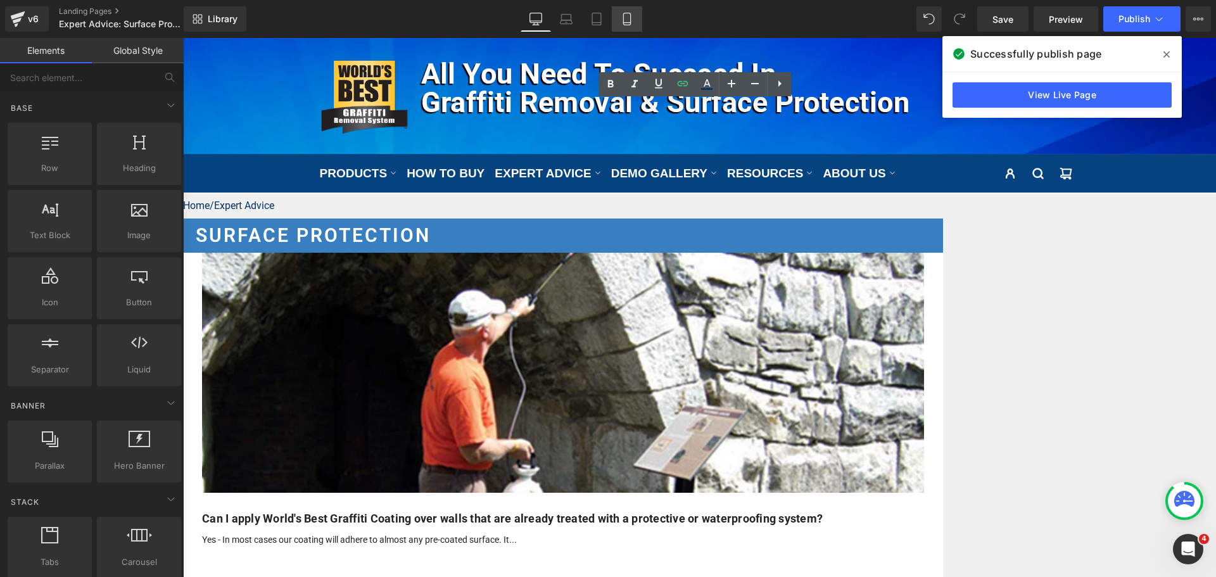
click at [627, 18] on icon at bounding box center [627, 19] width 13 height 13
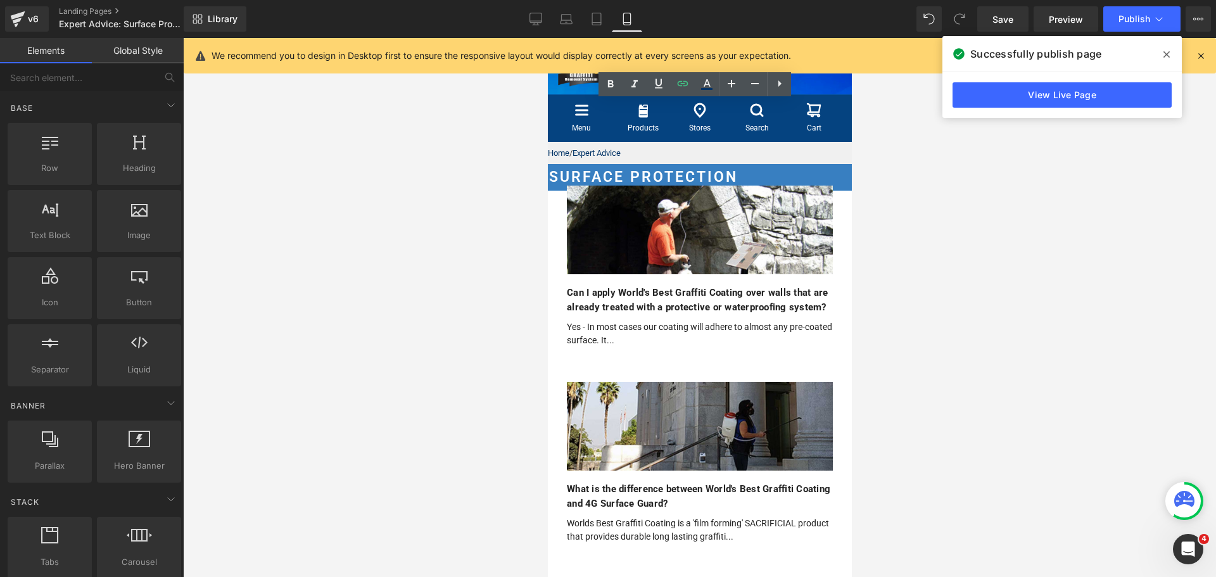
click at [547, 38] on span "Article List" at bounding box center [547, 38] width 0 height 0
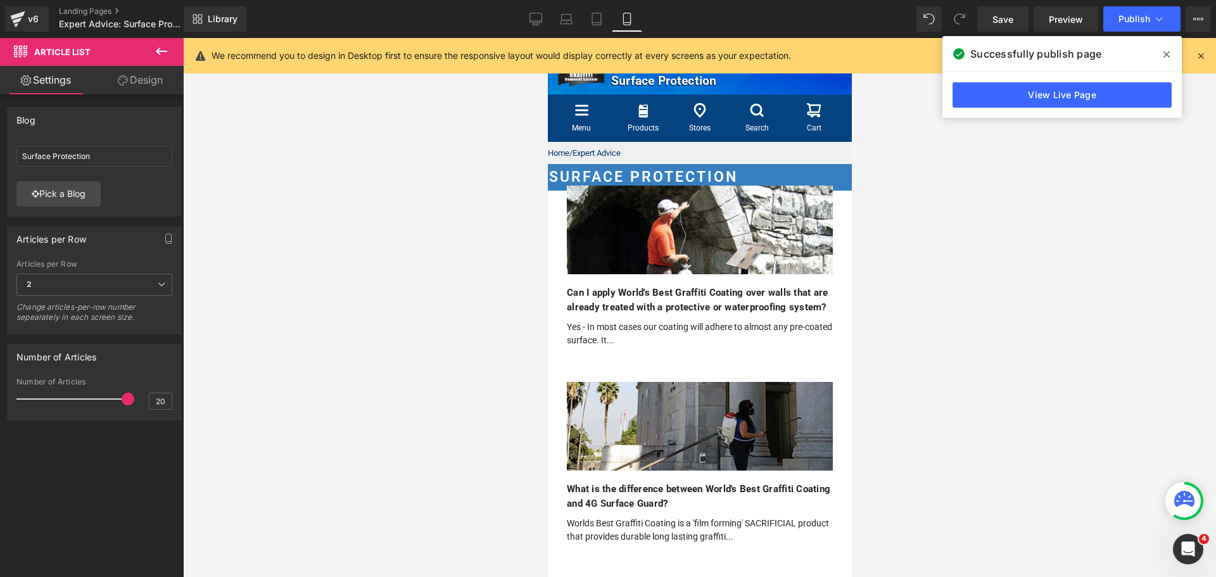
click at [158, 79] on link "Design" at bounding box center [140, 80] width 92 height 29
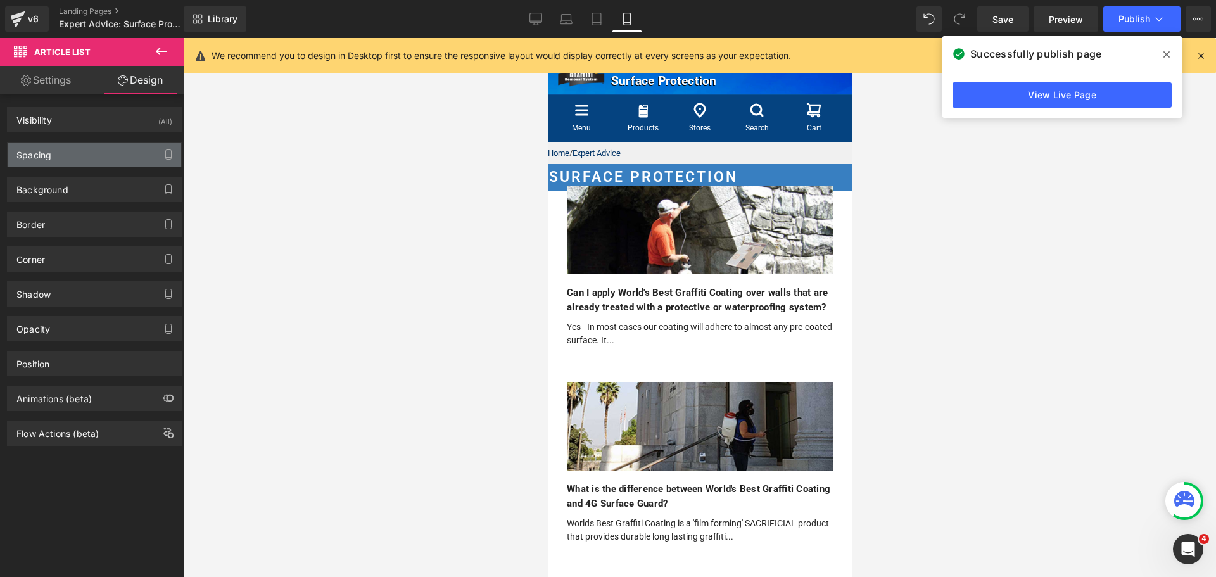
click at [44, 157] on div "Spacing" at bounding box center [33, 152] width 35 height 18
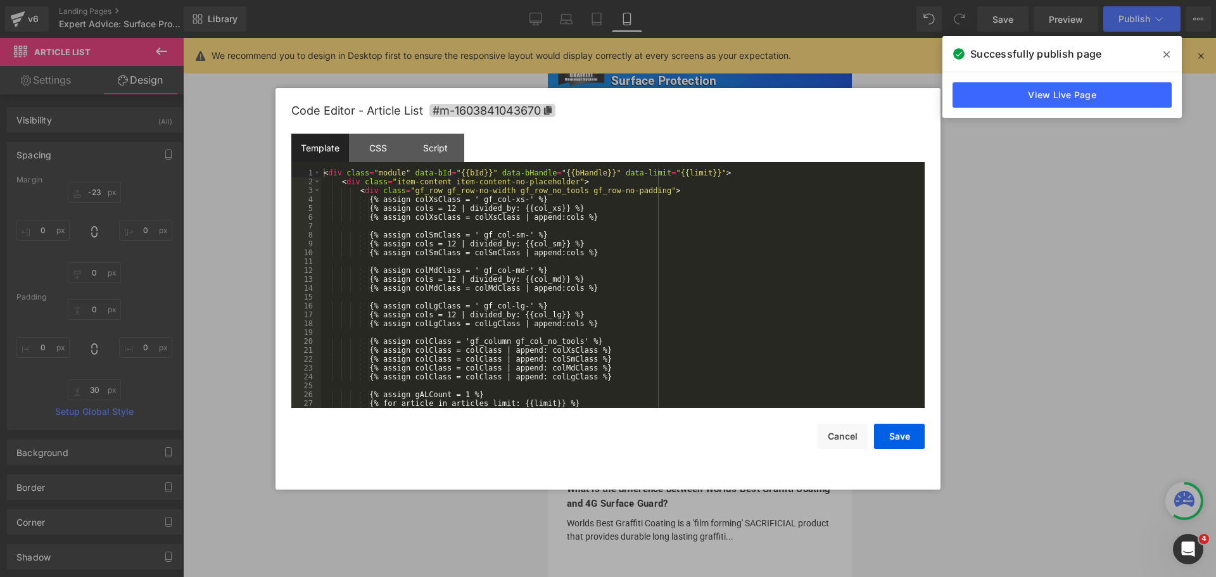
click at [683, 0] on div "Article List You are previewing how the will restyle your page. You can not edi…" at bounding box center [608, 0] width 1216 height 0
click at [371, 141] on div "CSS" at bounding box center [378, 148] width 58 height 29
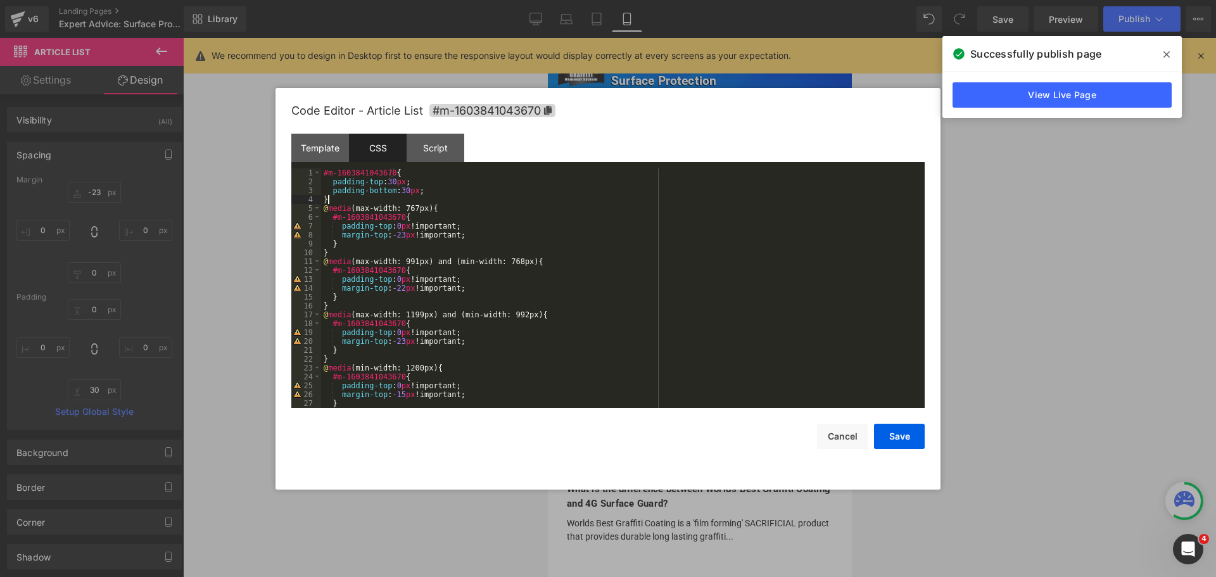
click at [449, 195] on div "#m-1603841043670 { padding-top : 30 px ; padding-bottom : 30 px ; } @ media (ma…" at bounding box center [620, 296] width 599 height 257
click at [442, 192] on div "#m-1603841043670 { padding-top : 30 px ; padding-bottom : 30 px ; } @ media (ma…" at bounding box center [620, 296] width 599 height 257
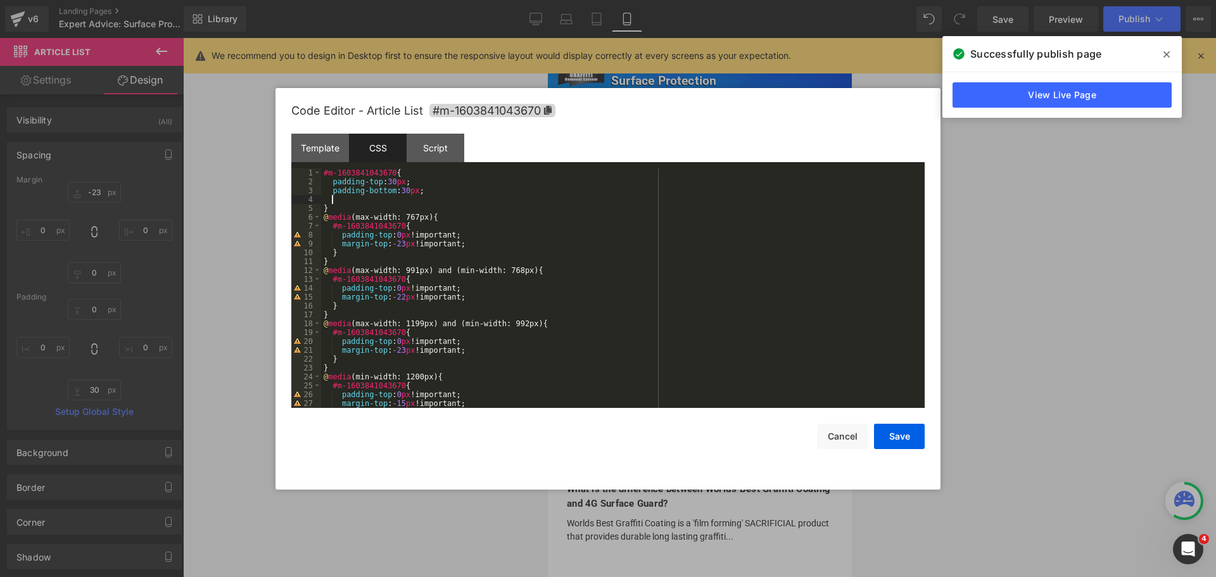
click at [445, 199] on div "#m-1603841043670 { padding-top : 30 px ; padding-bottom : 30 px ; } @ media (ma…" at bounding box center [620, 296] width 599 height 257
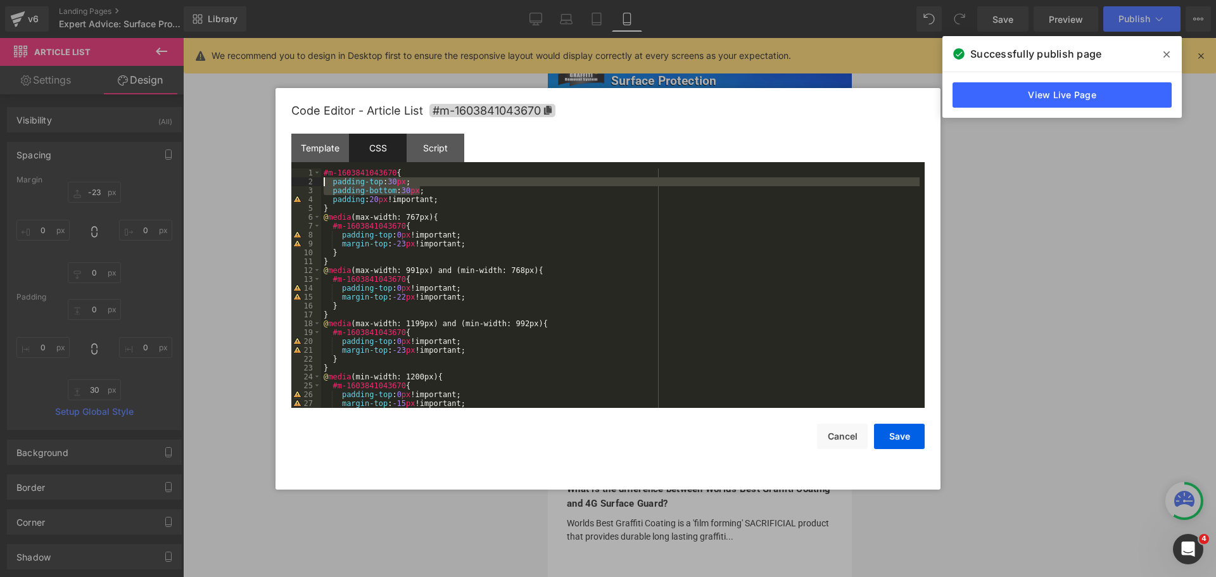
drag, startPoint x: 424, startPoint y: 189, endPoint x: 296, endPoint y: 178, distance: 129.1
click at [296, 178] on pre "1 2 3 4 5 6 7 8 9 10 11 12 13 14 15 16 17 18 19 20 21 22 23 24 25 26 27 28 #m-1…" at bounding box center [607, 287] width 633 height 239
click at [426, 193] on div "#m-1603841043670 { padding-top : 30 px ; padding-bottom : 30 px ; padding : 20 …" at bounding box center [620, 287] width 599 height 239
drag, startPoint x: 424, startPoint y: 192, endPoint x: 396, endPoint y: 191, distance: 27.9
click at [396, 191] on div "#m-1603841043670 { padding-top : 30 px ; padding-bottom : 30 px ; padding : 20 …" at bounding box center [620, 296] width 599 height 257
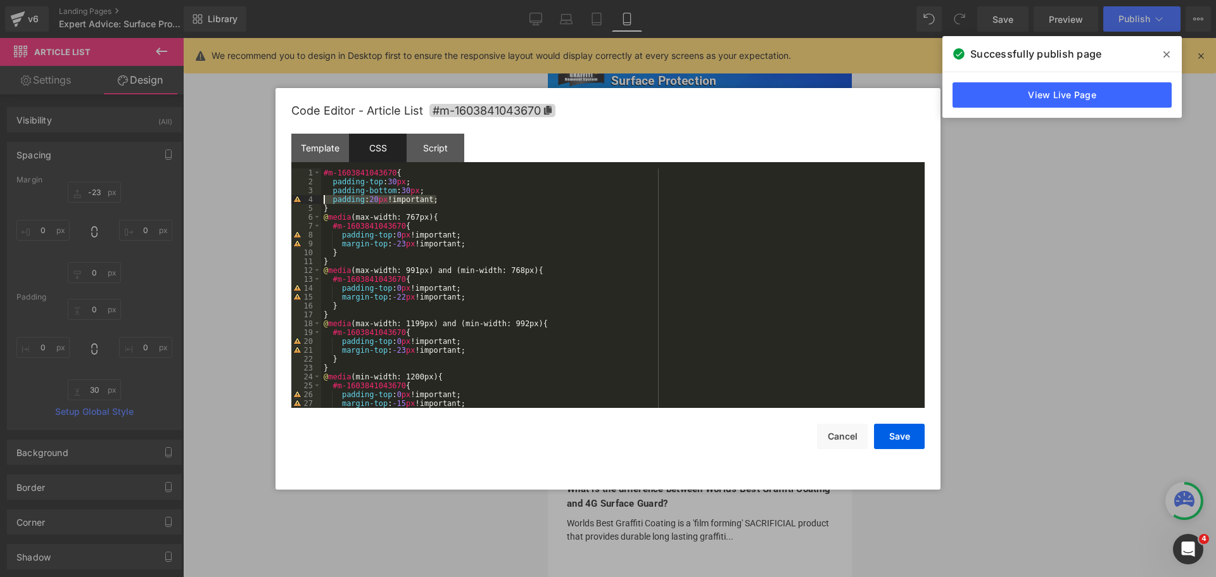
drag, startPoint x: 447, startPoint y: 202, endPoint x: 324, endPoint y: 201, distance: 122.9
click at [324, 201] on div "#m-1603841043670 { padding-top : 30 px ; padding-bottom : 30 px ; padding : 20 …" at bounding box center [620, 296] width 599 height 257
click at [391, 181] on div "#m-1603841043670 { padding-top : 30 px ; padding-bottom : 30 px ; } @ media (ma…" at bounding box center [620, 296] width 599 height 257
drag, startPoint x: 844, startPoint y: 438, endPoint x: 854, endPoint y: 431, distance: 12.8
click at [846, 438] on button "Cancel" at bounding box center [842, 436] width 51 height 25
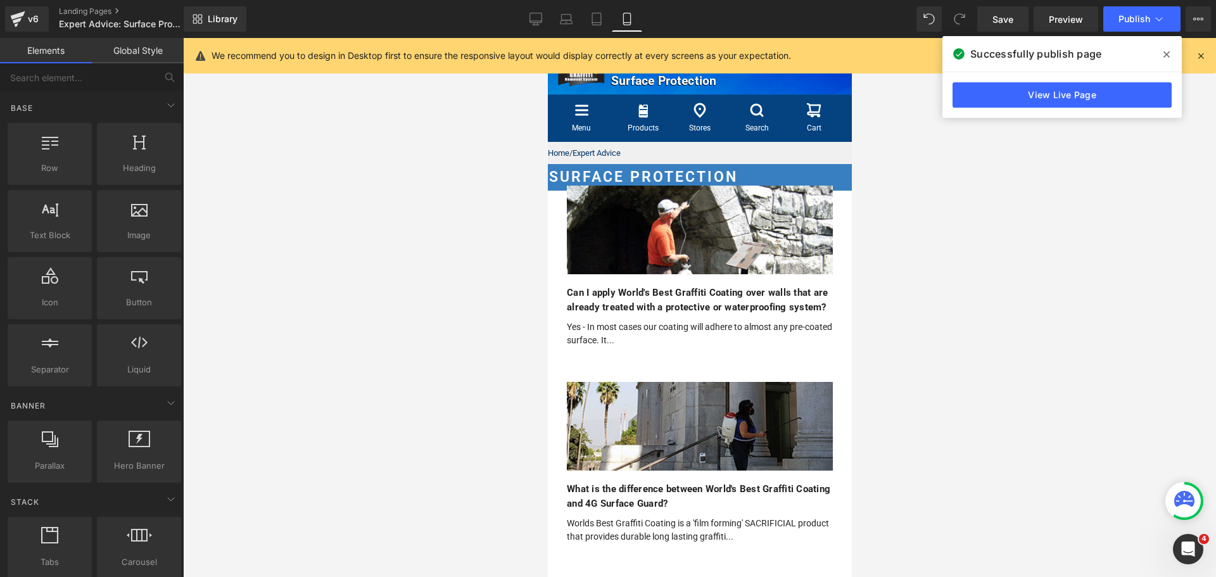
click at [1055, 329] on div at bounding box center [699, 307] width 1033 height 539
click at [17, 15] on icon at bounding box center [18, 15] width 15 height 8
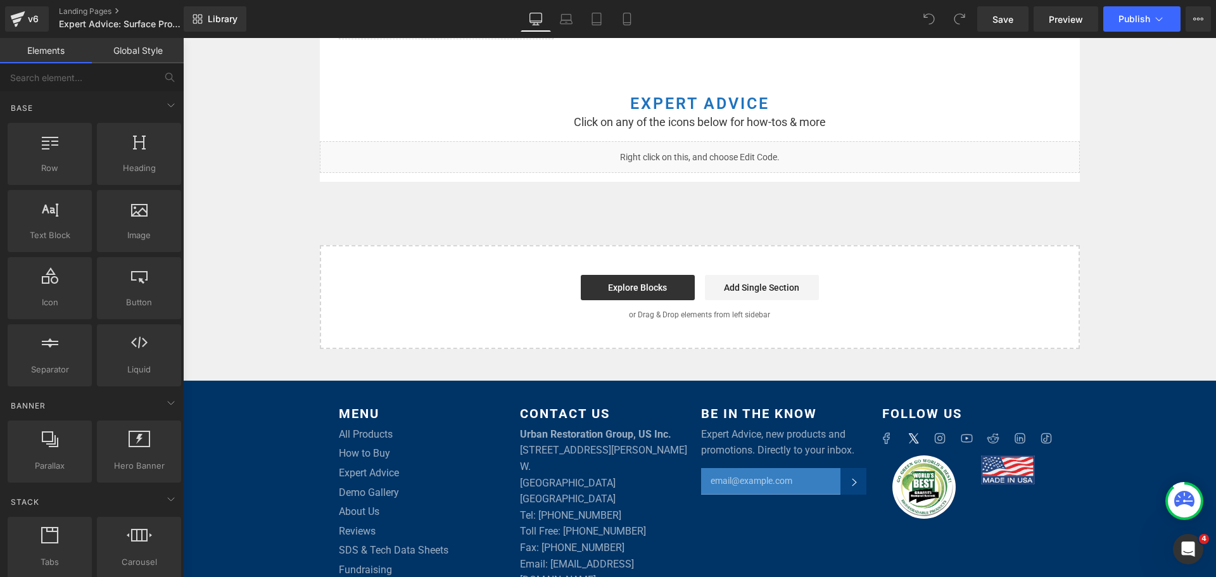
scroll to position [887, 0]
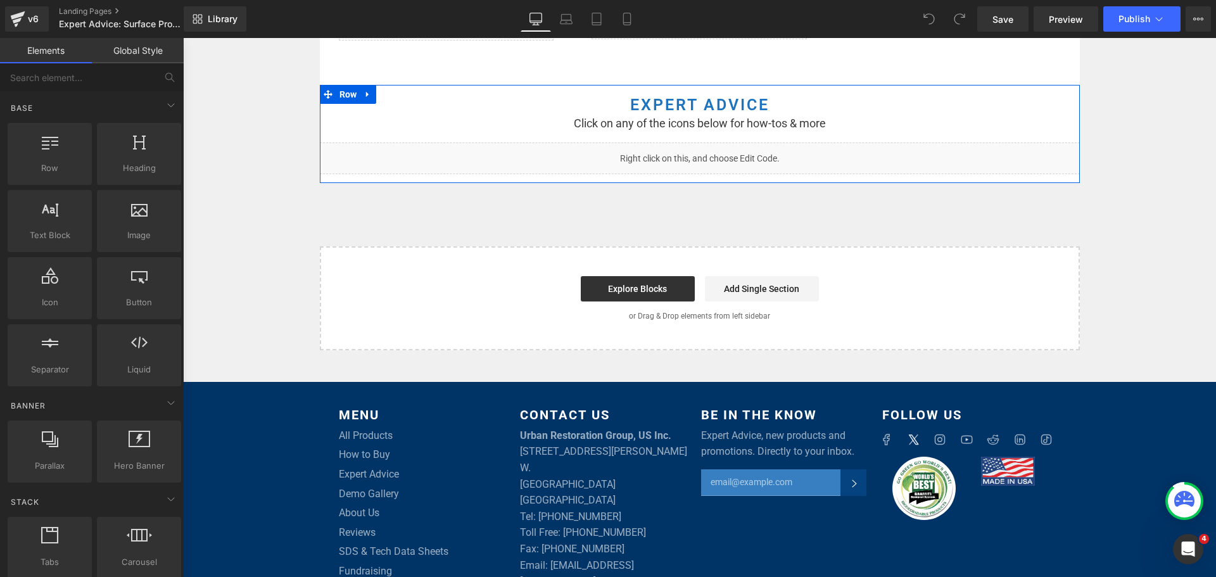
click at [713, 151] on div "Liquid" at bounding box center [700, 159] width 760 height 32
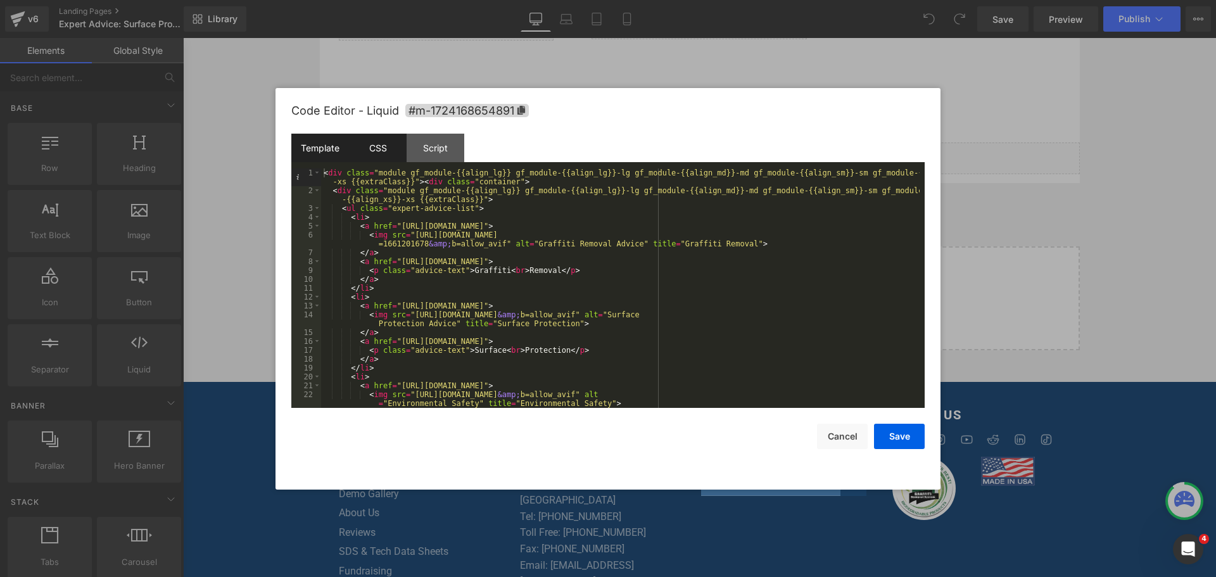
click at [381, 146] on div "CSS" at bounding box center [378, 148] width 58 height 29
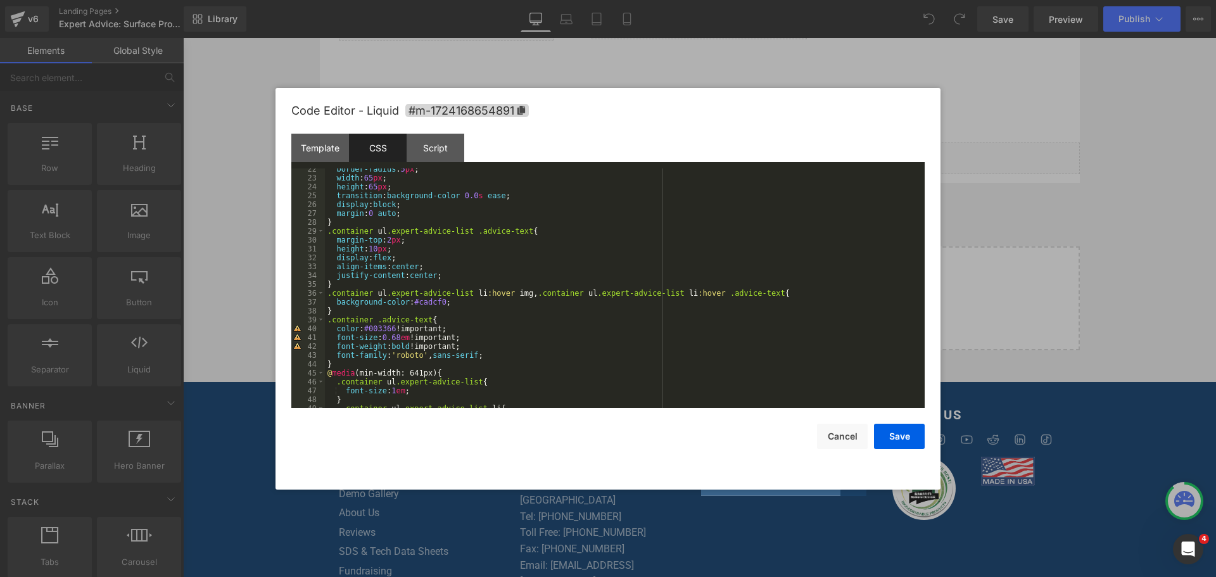
scroll to position [190, 0]
click at [1134, 79] on div at bounding box center [608, 288] width 1216 height 577
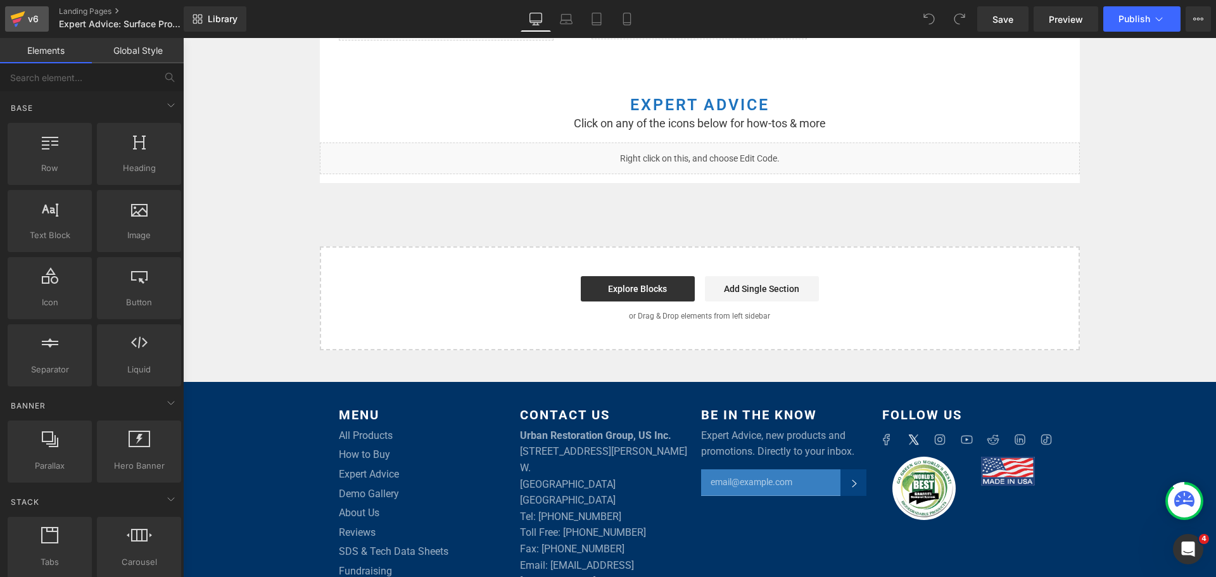
click at [42, 11] on link "v6" at bounding box center [27, 18] width 44 height 25
